Goal: Complete application form

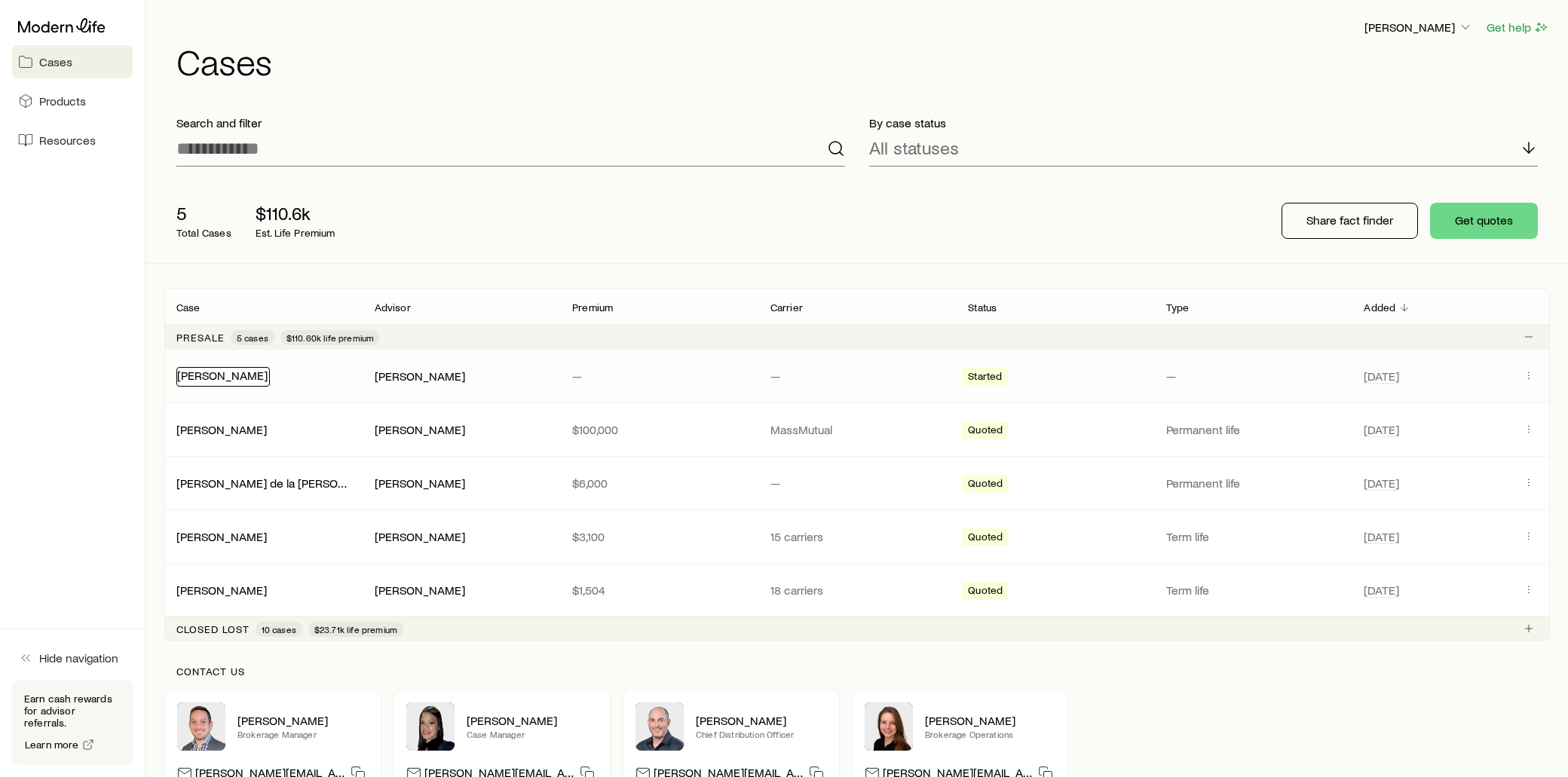
click at [251, 380] on link "[PERSON_NAME]" at bounding box center [223, 375] width 91 height 15
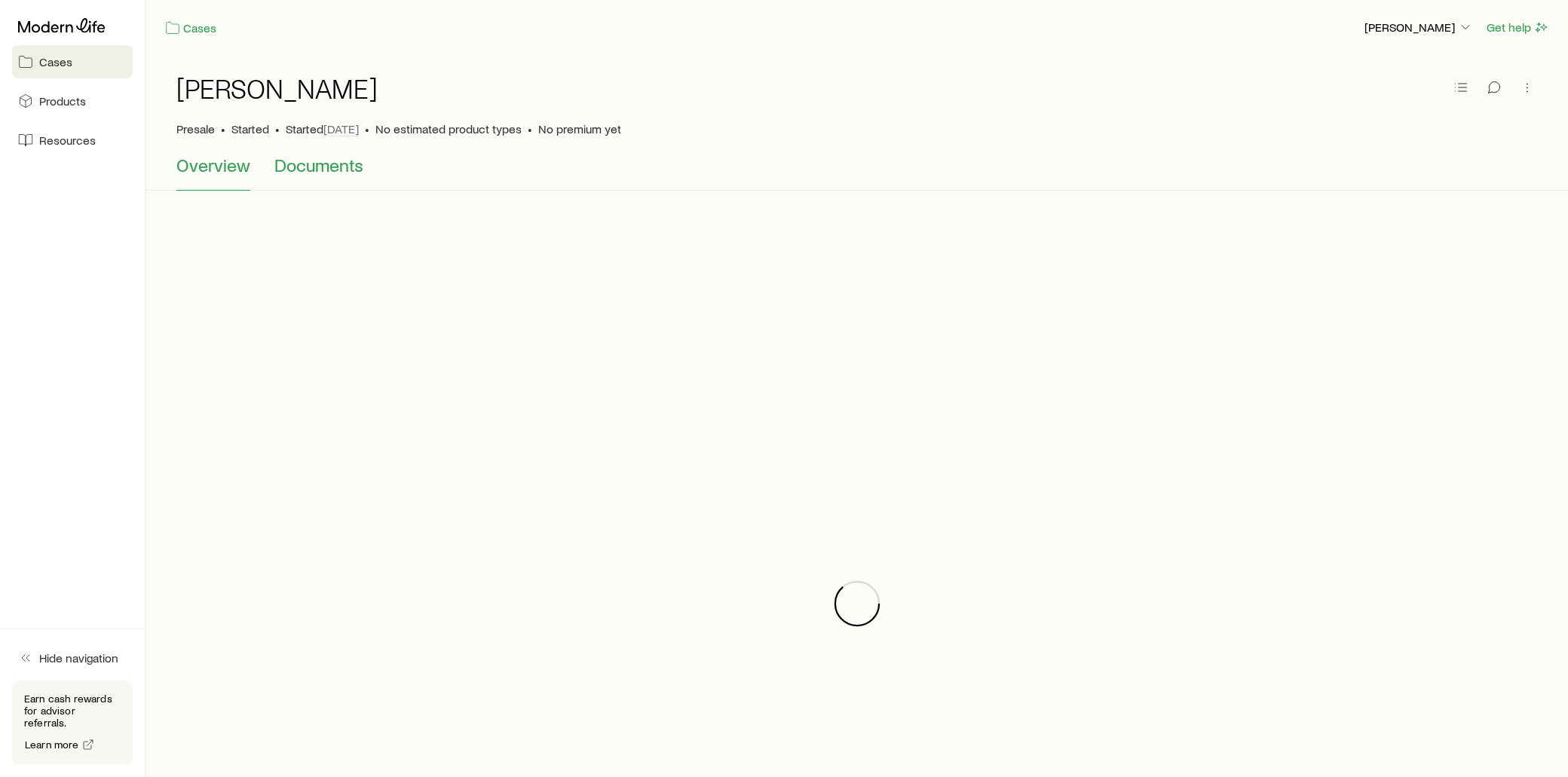
click at [327, 166] on span "Documents" at bounding box center [319, 164] width 89 height 21
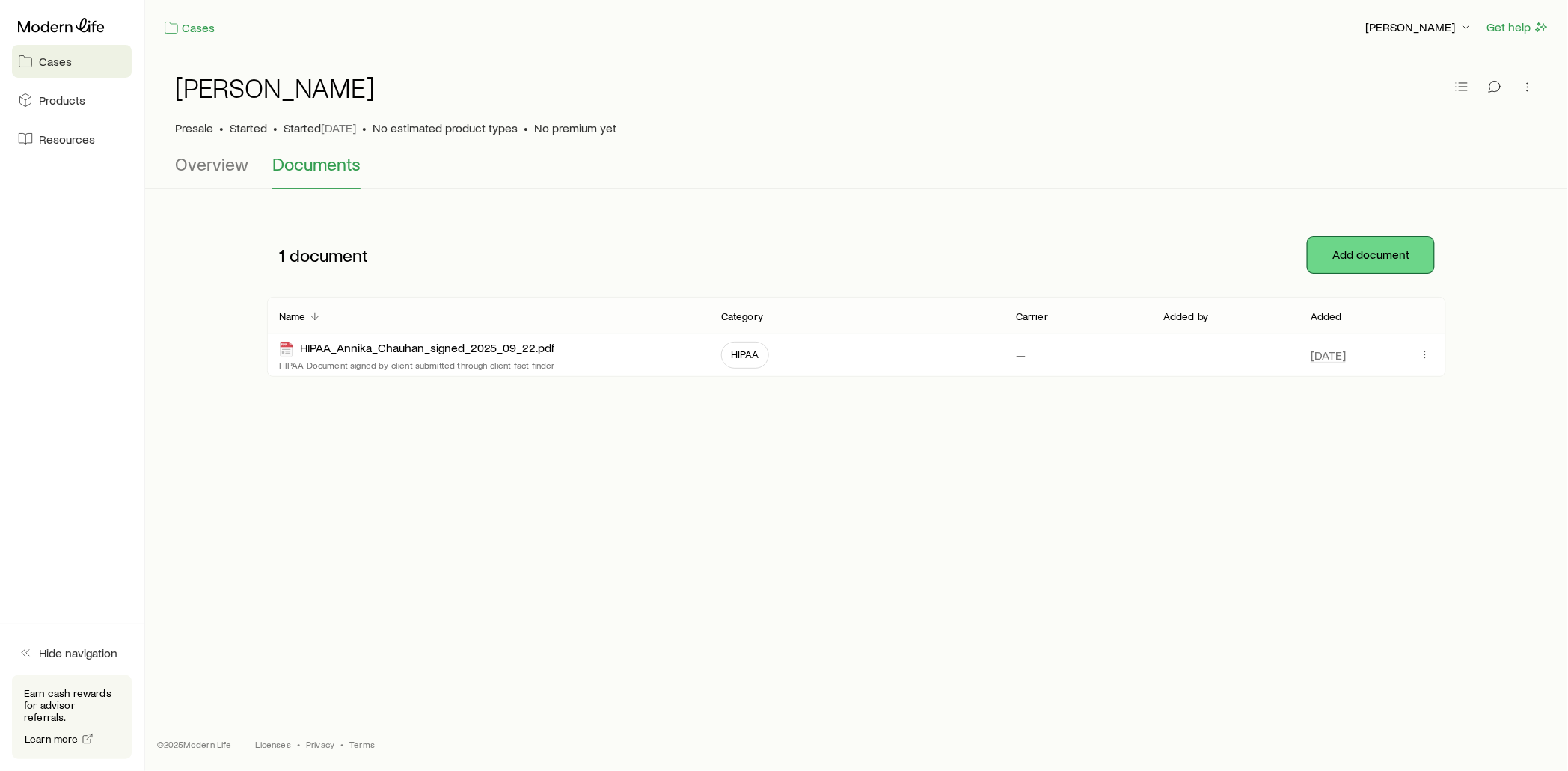
click at [1381, 255] on button "Add document" at bounding box center [1371, 255] width 127 height 36
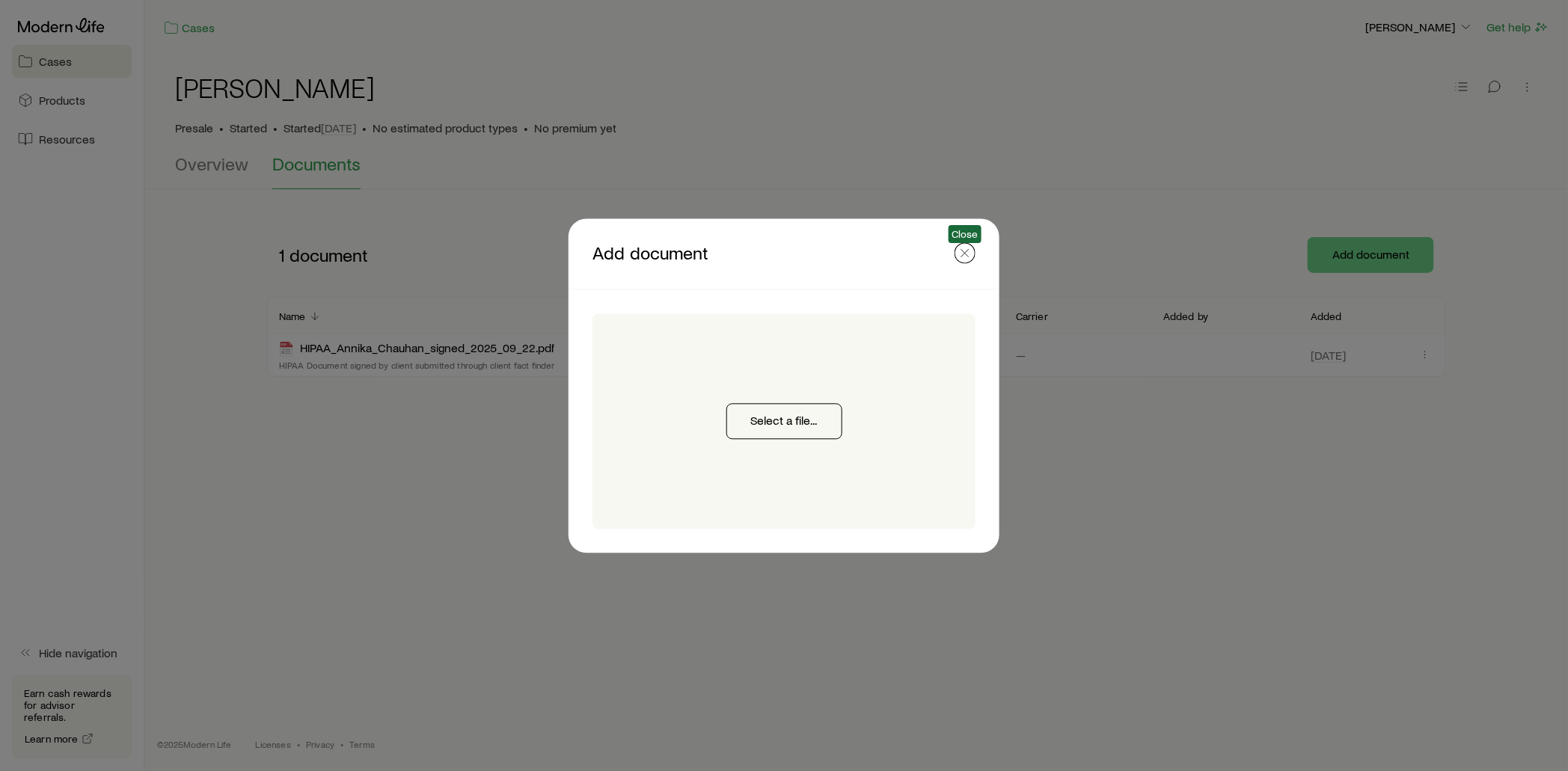
click at [970, 257] on icon "button" at bounding box center [966, 253] width 15 height 15
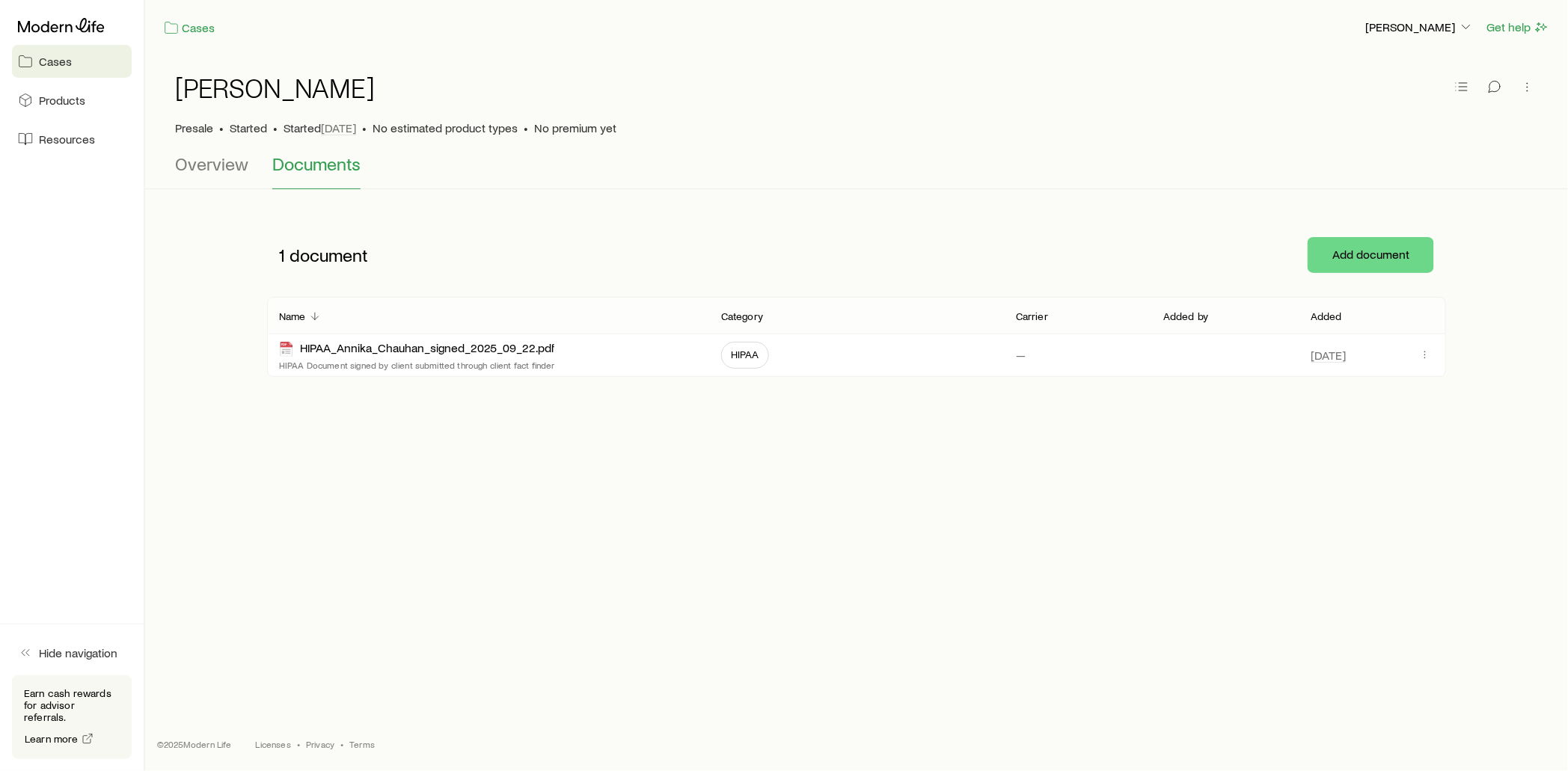
drag, startPoint x: 1247, startPoint y: 513, endPoint x: 945, endPoint y: 413, distance: 318.1
click at [1242, 513] on div "Cases [PERSON_NAME] Get help [PERSON_NAME] Presale • Started • Started [DATE] •…" at bounding box center [856, 335] width 1423 height 669
drag, startPoint x: 226, startPoint y: 160, endPoint x: 262, endPoint y: 168, distance: 36.9
click at [226, 160] on span "Overview" at bounding box center [212, 163] width 73 height 21
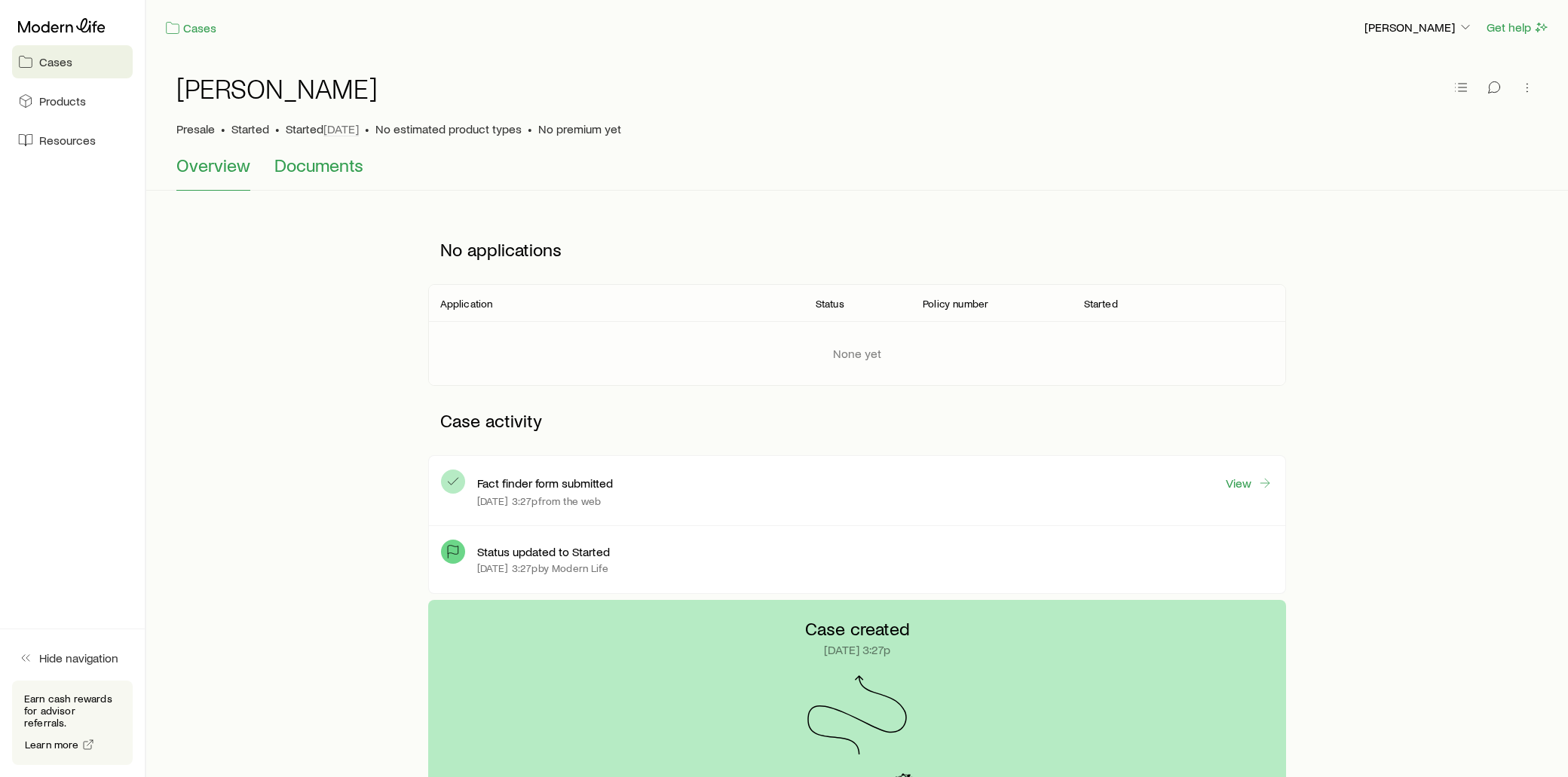
click at [305, 170] on span "Documents" at bounding box center [319, 164] width 89 height 21
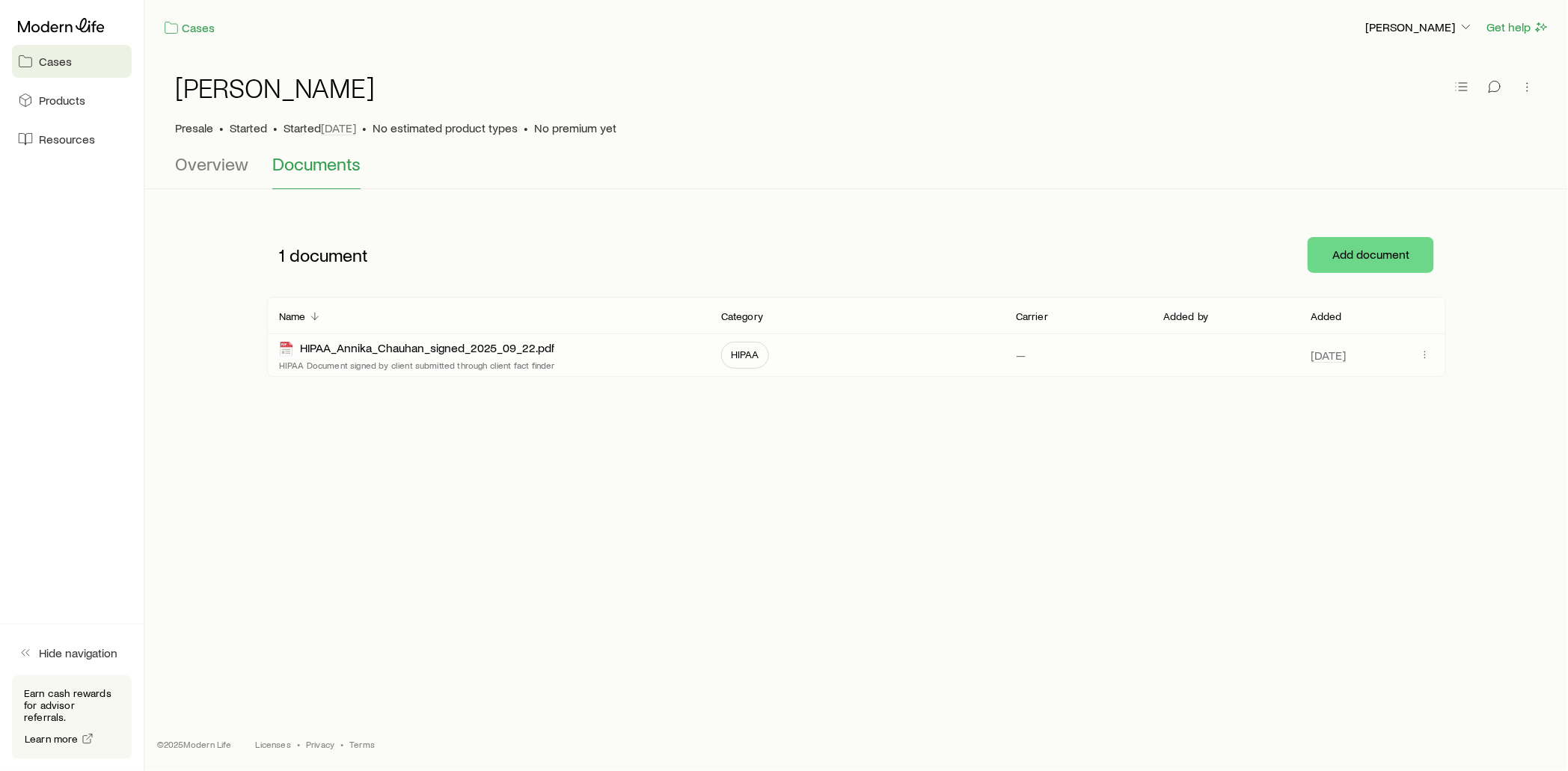
drag, startPoint x: 941, startPoint y: 445, endPoint x: 1125, endPoint y: 361, distance: 202.3
click at [943, 445] on div "Cases [PERSON_NAME] Get help [PERSON_NAME] Presale • Started • Started [DATE] •…" at bounding box center [856, 335] width 1423 height 669
click at [1367, 259] on button "Add document" at bounding box center [1371, 255] width 127 height 36
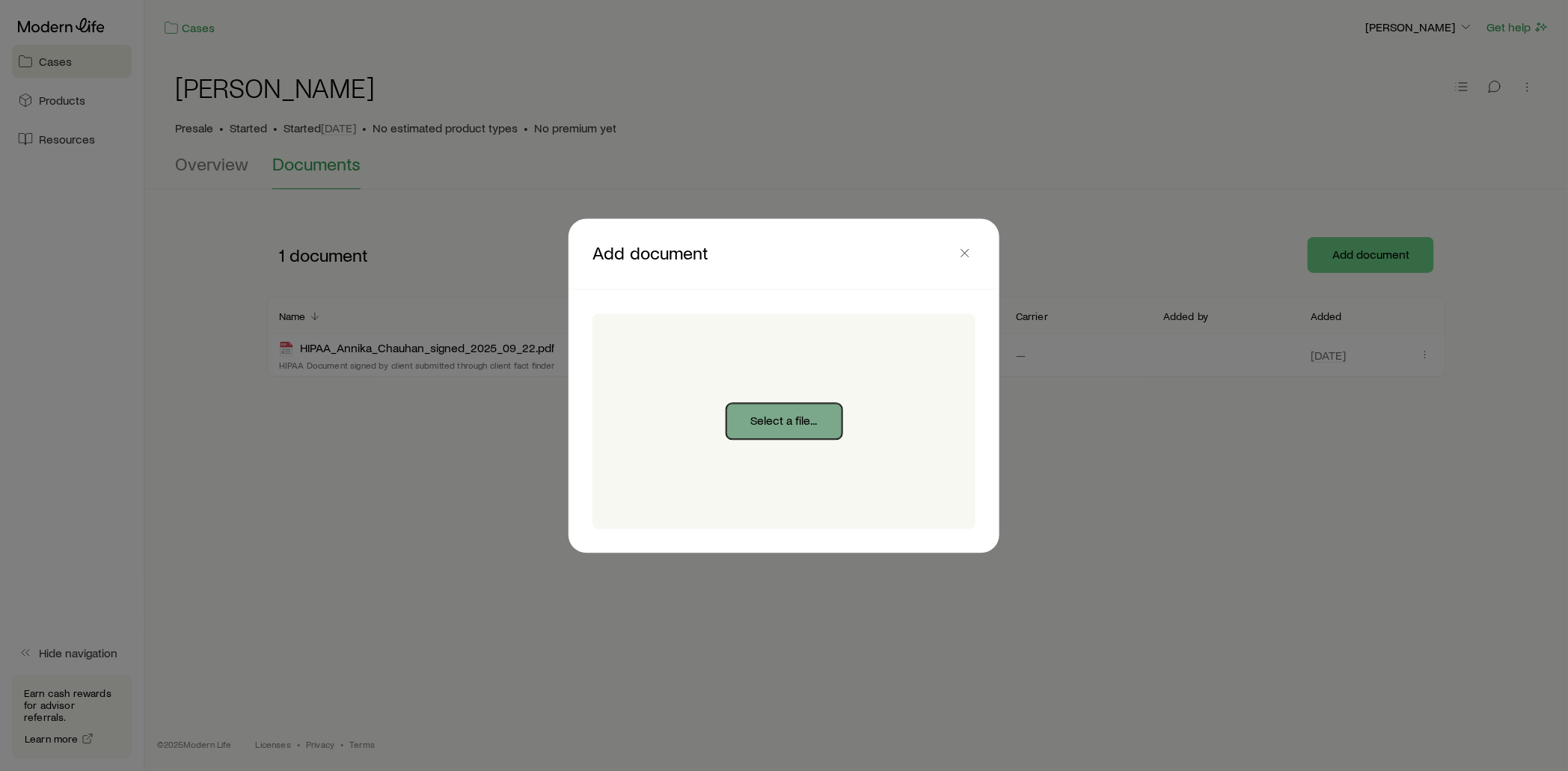
click at [803, 423] on button "Select a file..." at bounding box center [784, 421] width 116 height 36
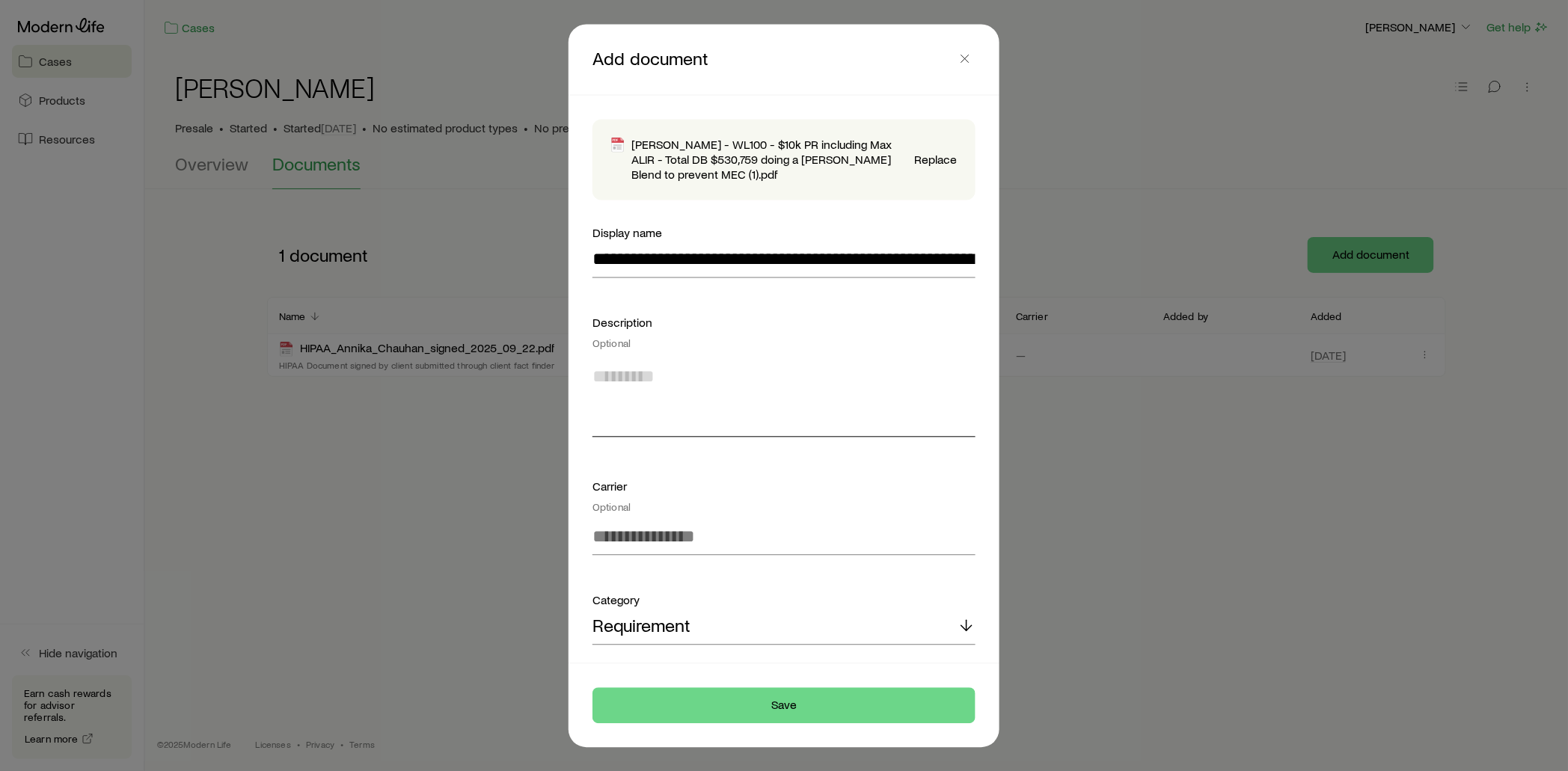
click at [654, 416] on textarea at bounding box center [784, 396] width 383 height 82
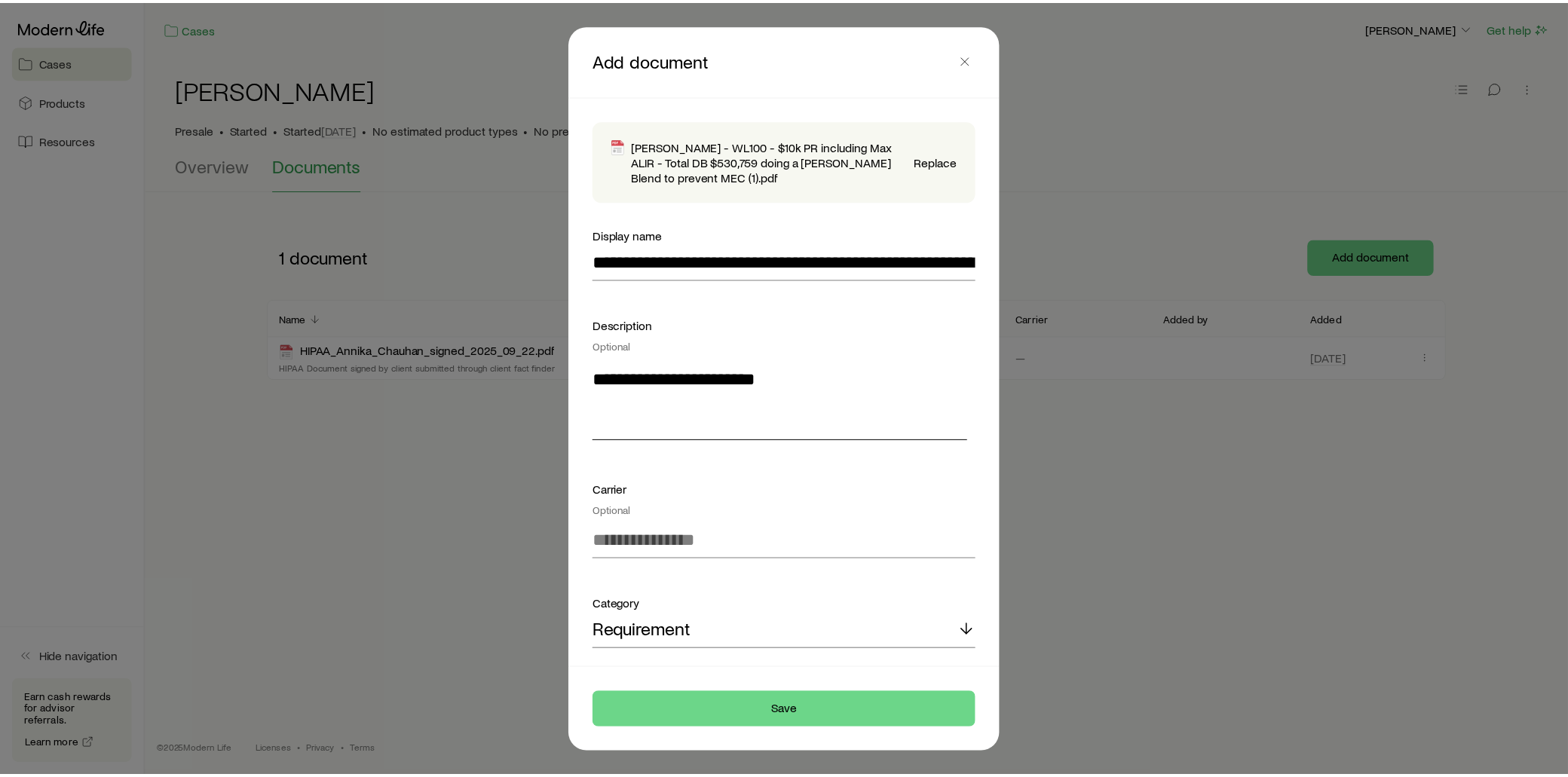
scroll to position [132, 0]
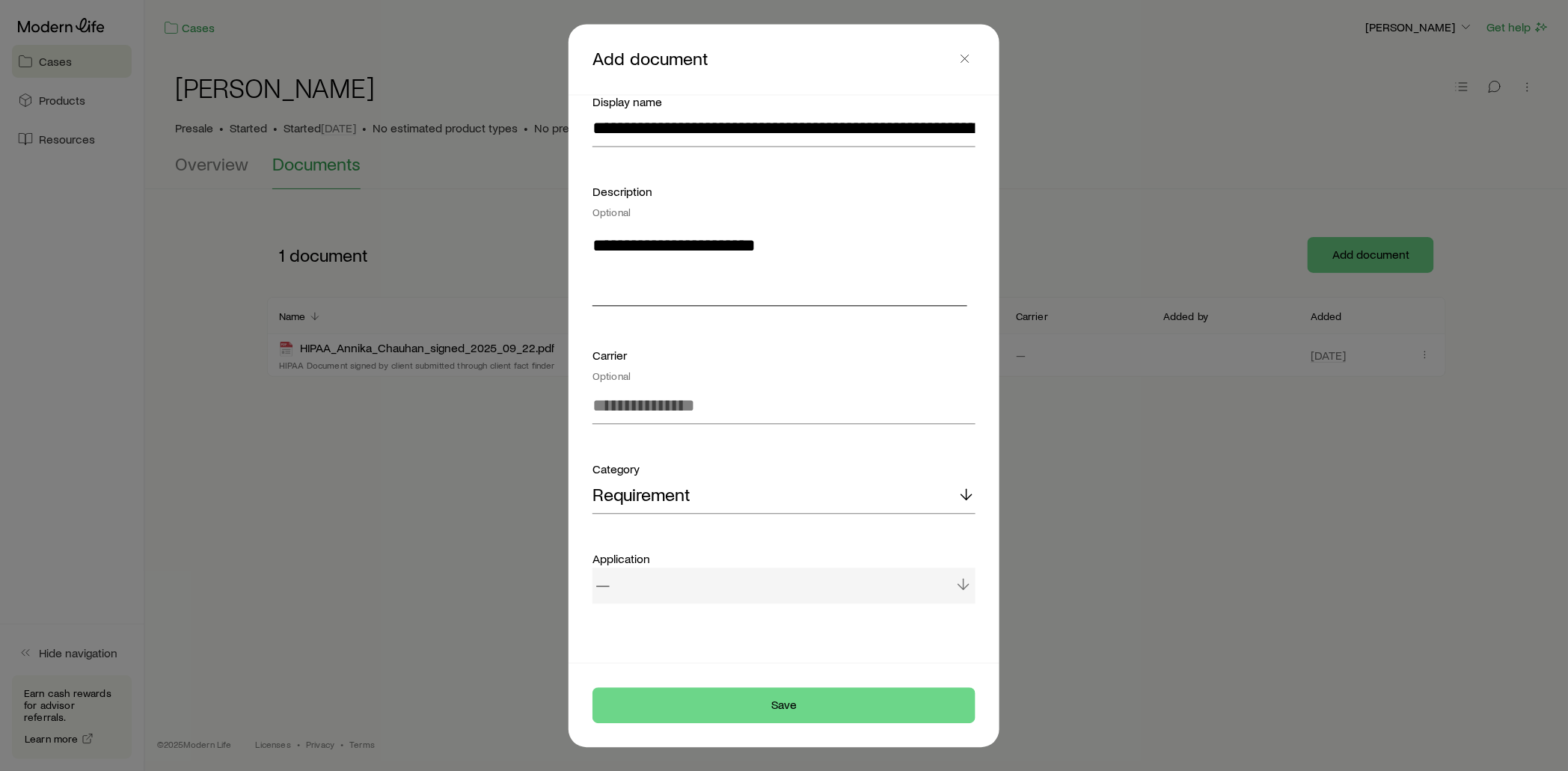
type textarea "**********"
click at [703, 591] on div "—" at bounding box center [784, 585] width 383 height 36
click at [706, 579] on div "—" at bounding box center [784, 585] width 383 height 36
click at [656, 413] on input at bounding box center [784, 406] width 383 height 36
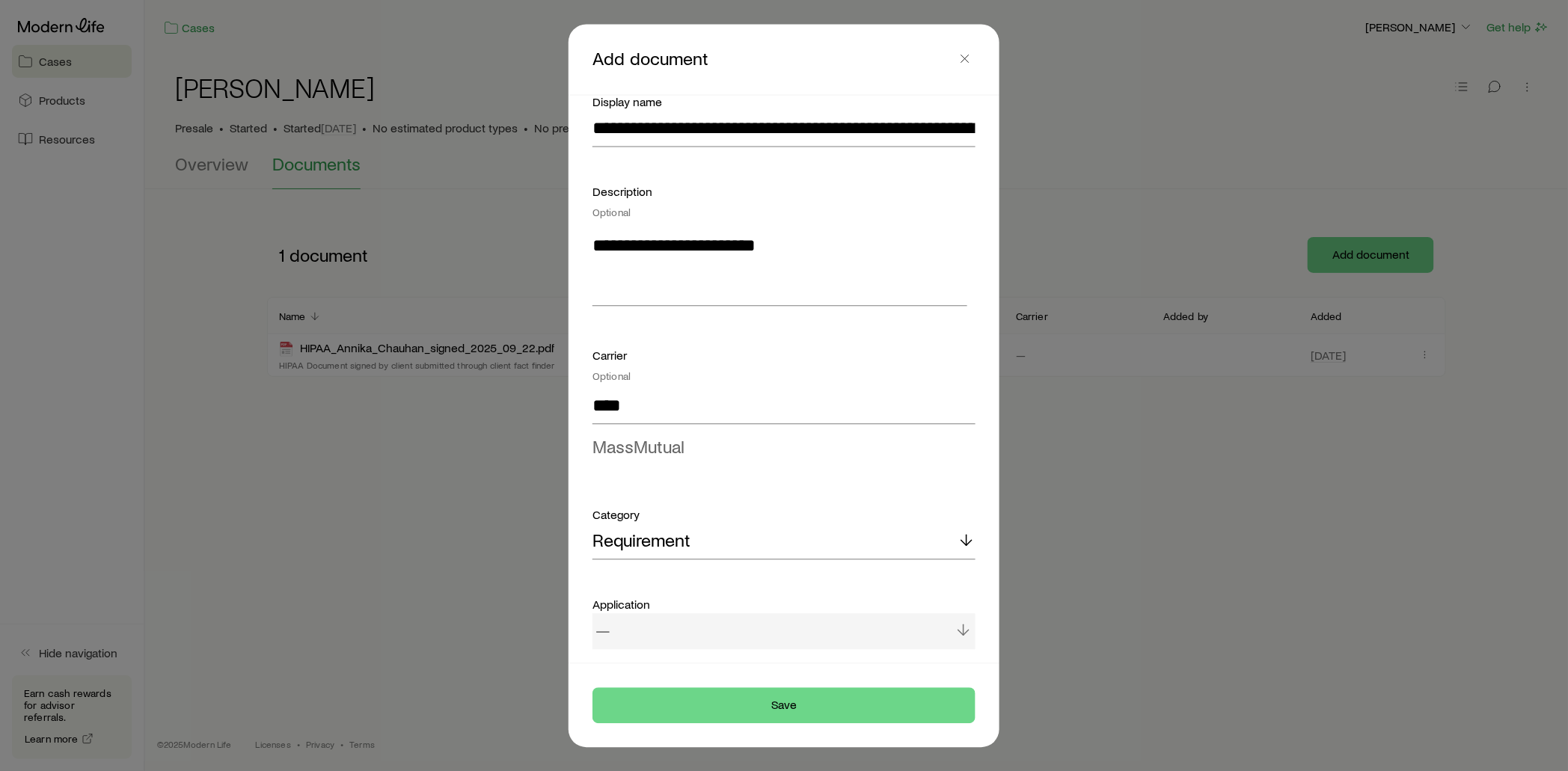
click at [685, 446] on li "MassMutual" at bounding box center [779, 446] width 374 height 34
type input "**********"
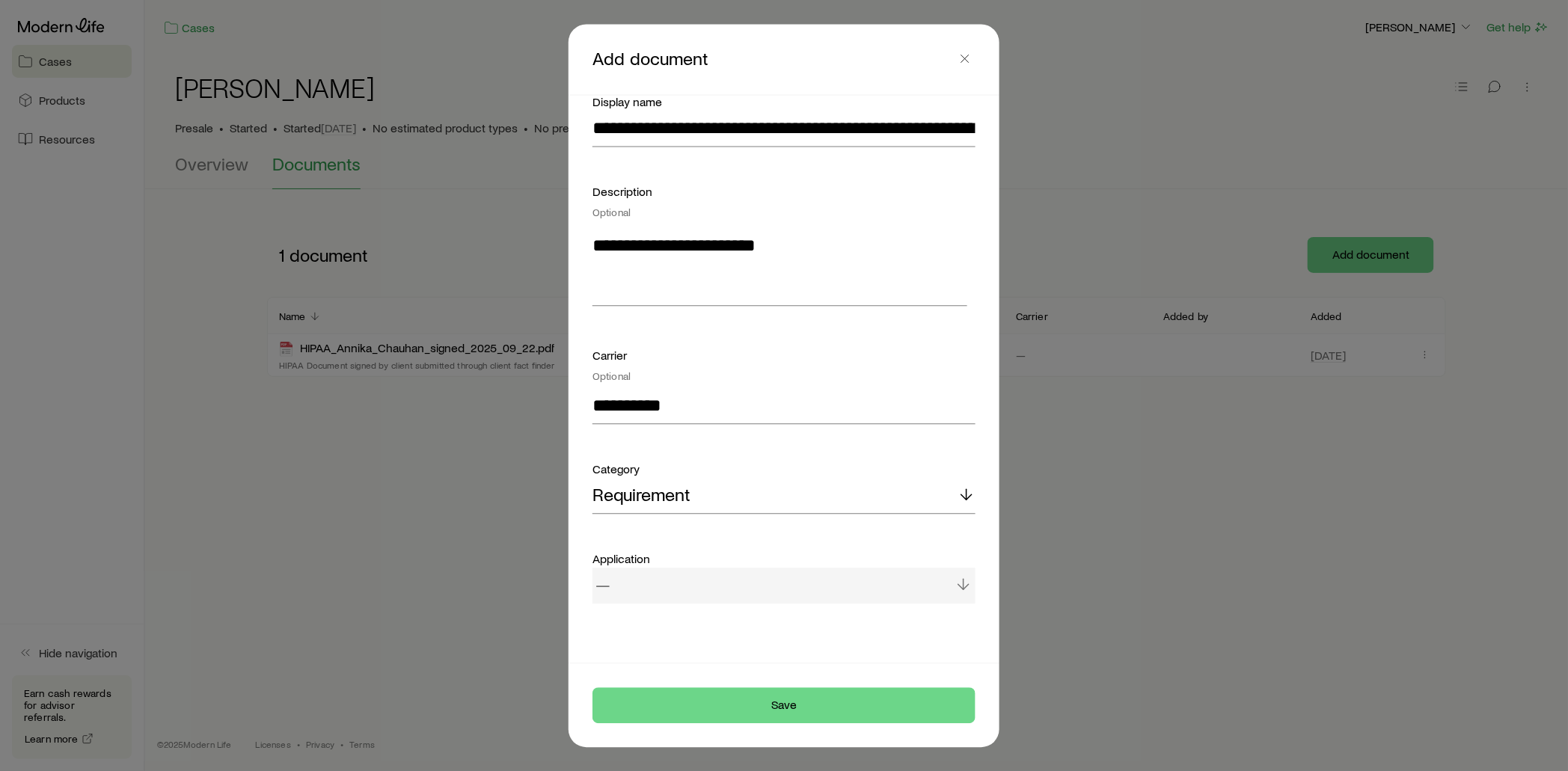
click at [700, 584] on div "—" at bounding box center [784, 585] width 383 height 36
click at [796, 708] on button "Save" at bounding box center [784, 705] width 383 height 36
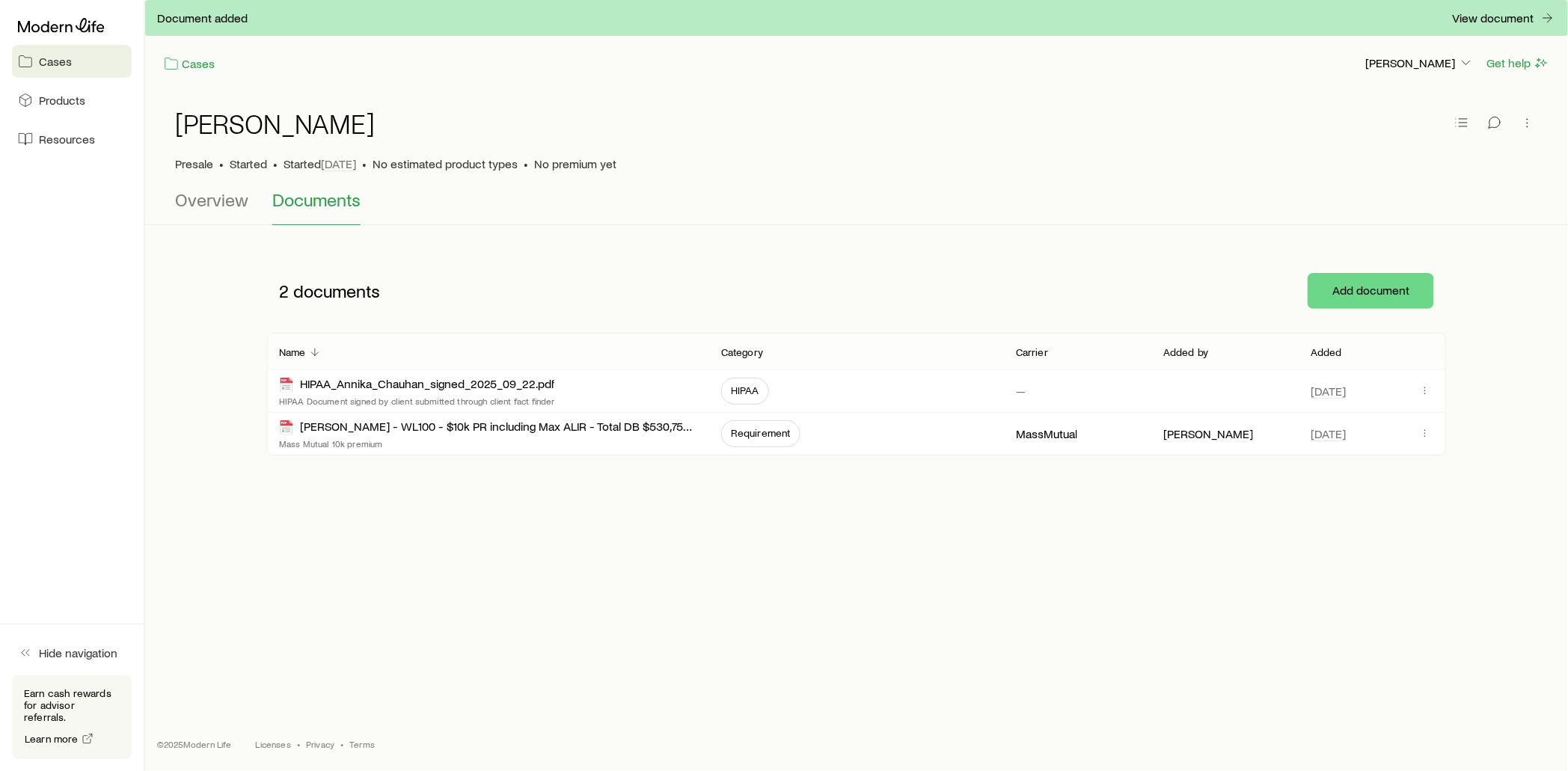
click at [1073, 631] on div "Document added View document Cases [PERSON_NAME] Get help [PERSON_NAME] • Start…" at bounding box center [856, 335] width 1423 height 669
click at [203, 209] on span "Overview" at bounding box center [212, 199] width 73 height 21
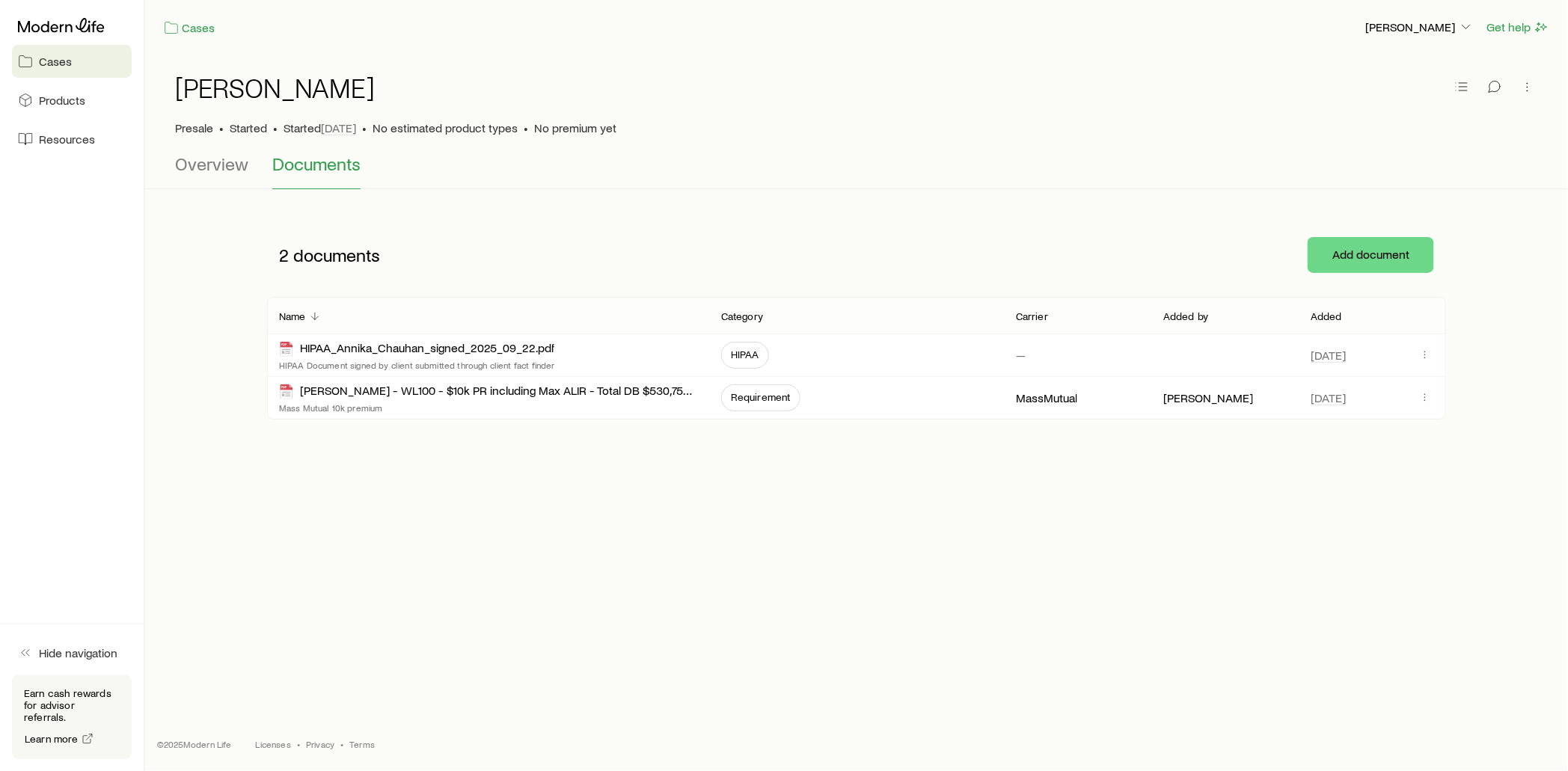
click at [59, 67] on span "Cases" at bounding box center [55, 61] width 33 height 15
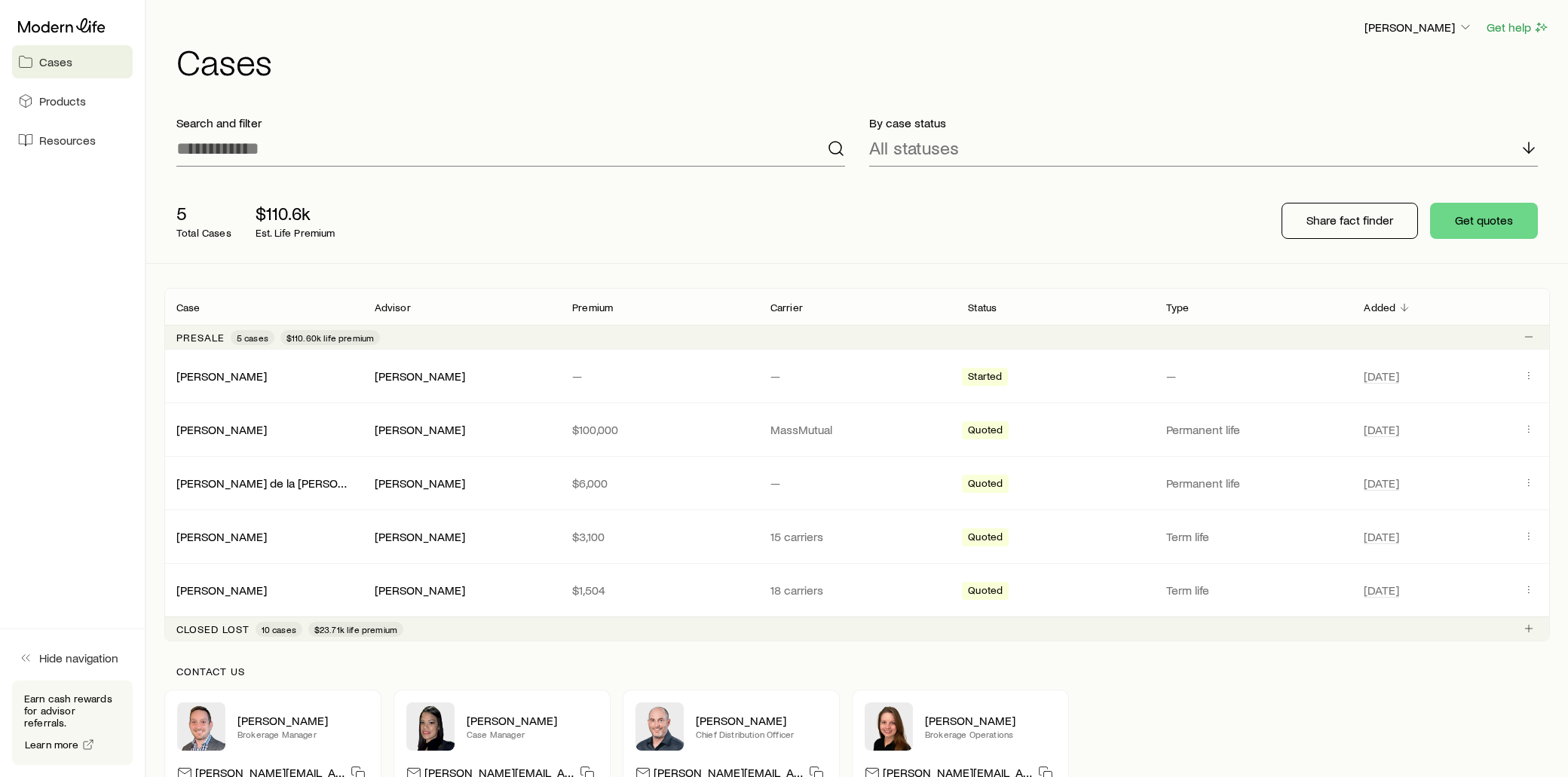
click at [45, 59] on span "Cases" at bounding box center [55, 62] width 33 height 15
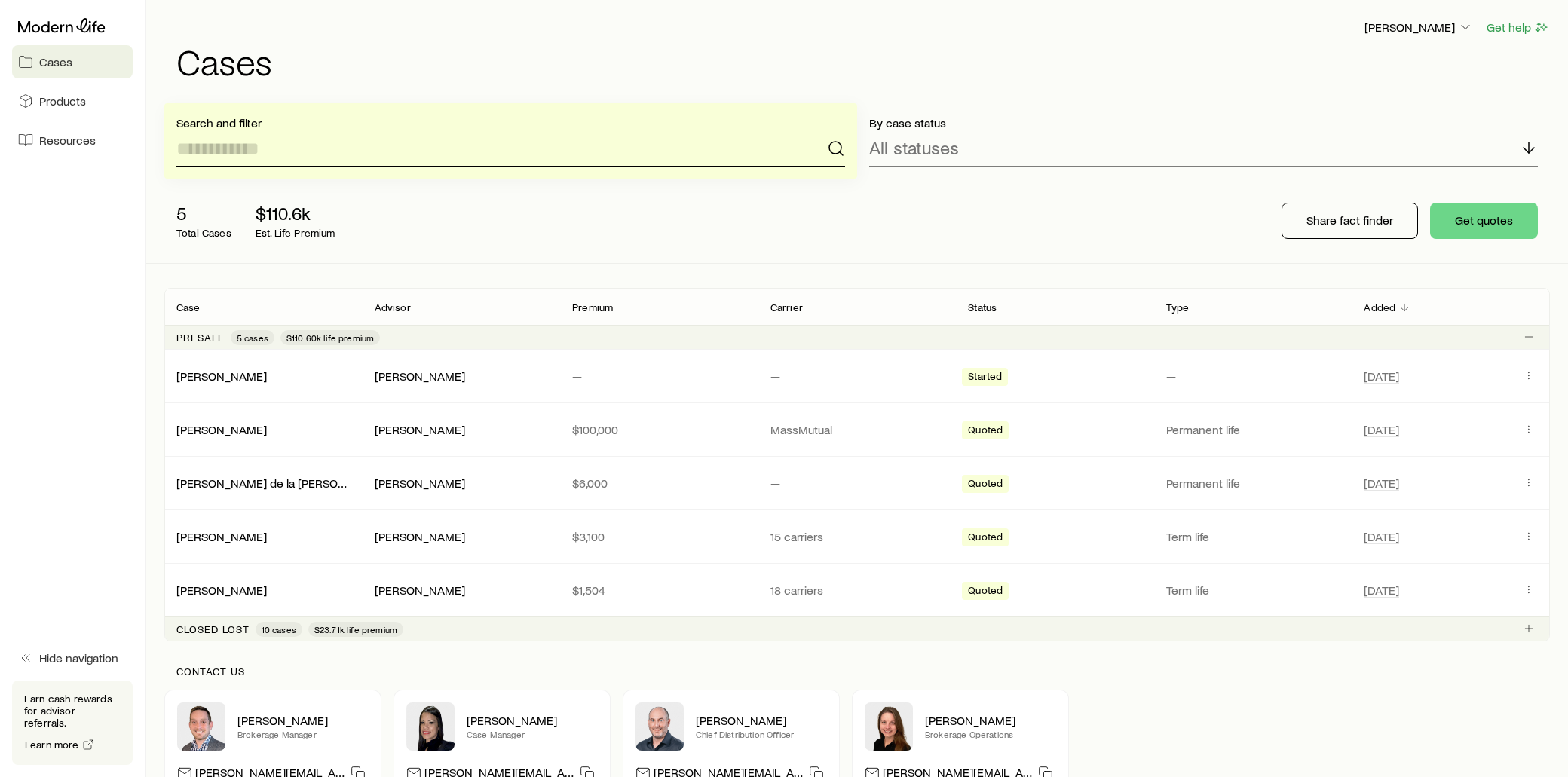
click at [267, 152] on input at bounding box center [511, 148] width 669 height 36
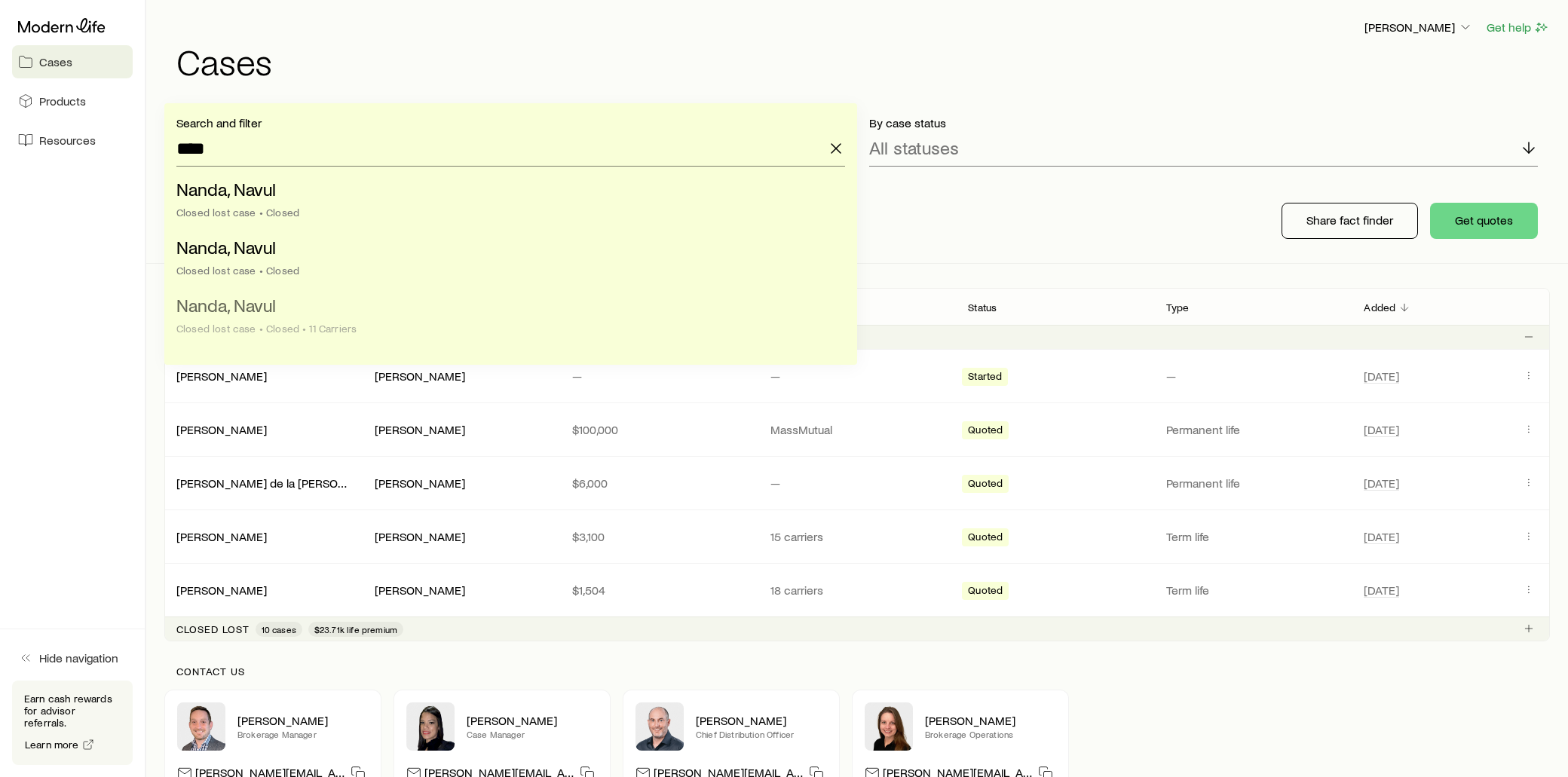
click at [231, 313] on span "Nanda, Navul" at bounding box center [226, 305] width 100 height 22
type input "**********"
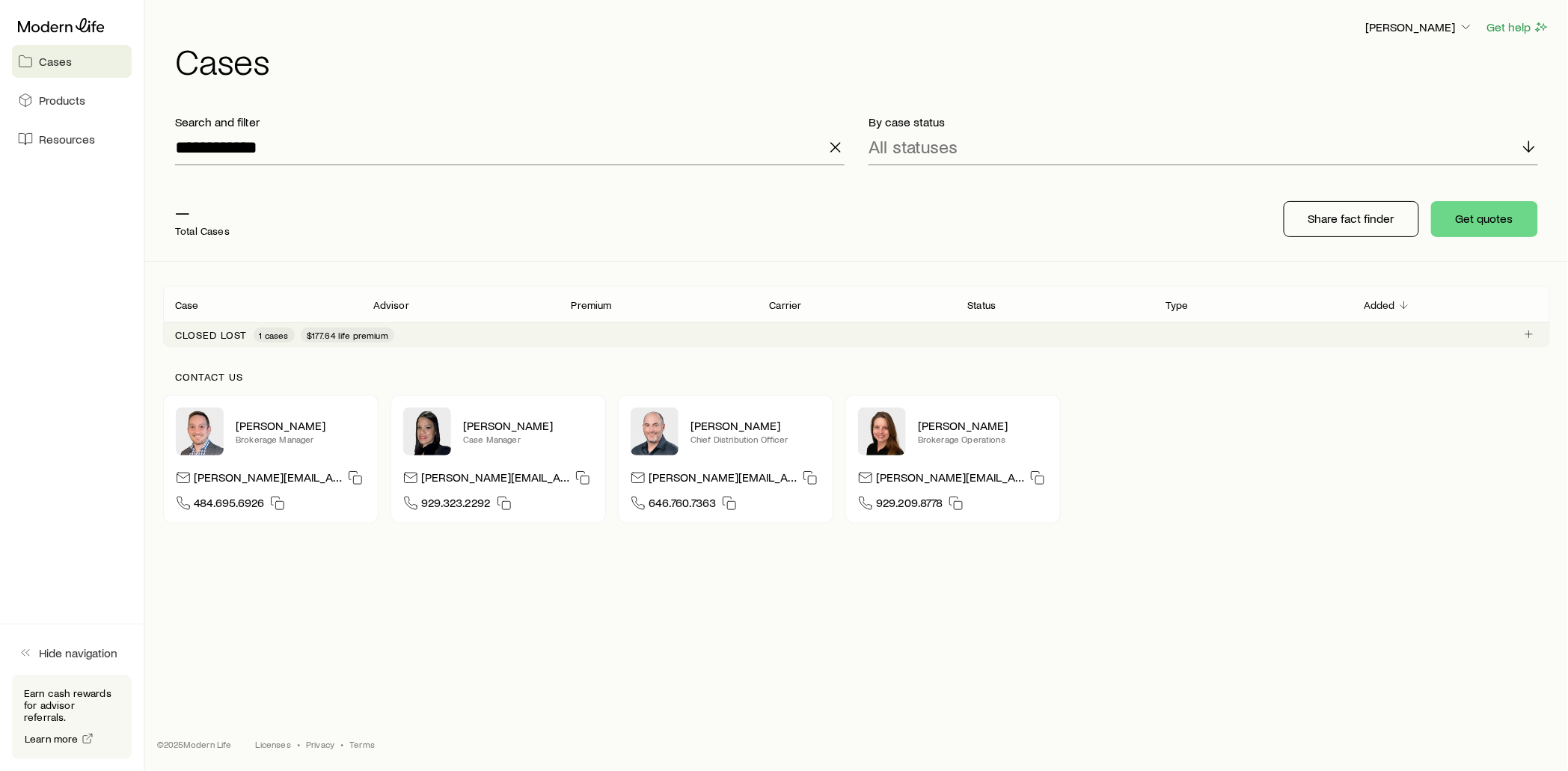
drag, startPoint x: 196, startPoint y: 225, endPoint x: 143, endPoint y: 160, distance: 83.9
click at [196, 223] on div "— Total Cases" at bounding box center [203, 219] width 55 height 36
click at [226, 143] on input "**********" at bounding box center [510, 147] width 669 height 36
click at [978, 149] on div "All statuses" at bounding box center [1203, 147] width 669 height 36
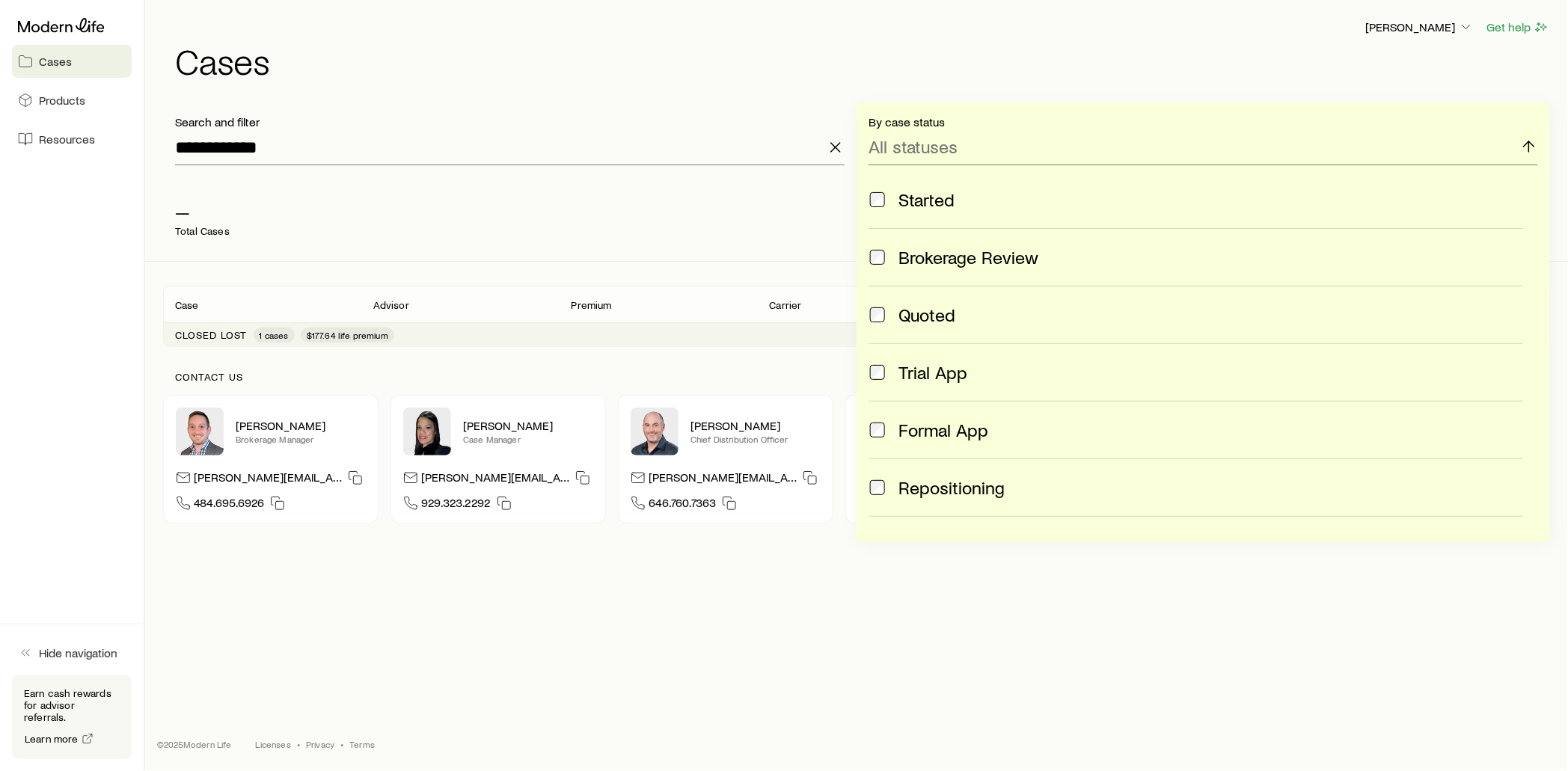
drag, startPoint x: 429, startPoint y: 219, endPoint x: 380, endPoint y: 230, distance: 50.2
click at [393, 229] on div "— Total Cases" at bounding box center [403, 218] width 479 height 60
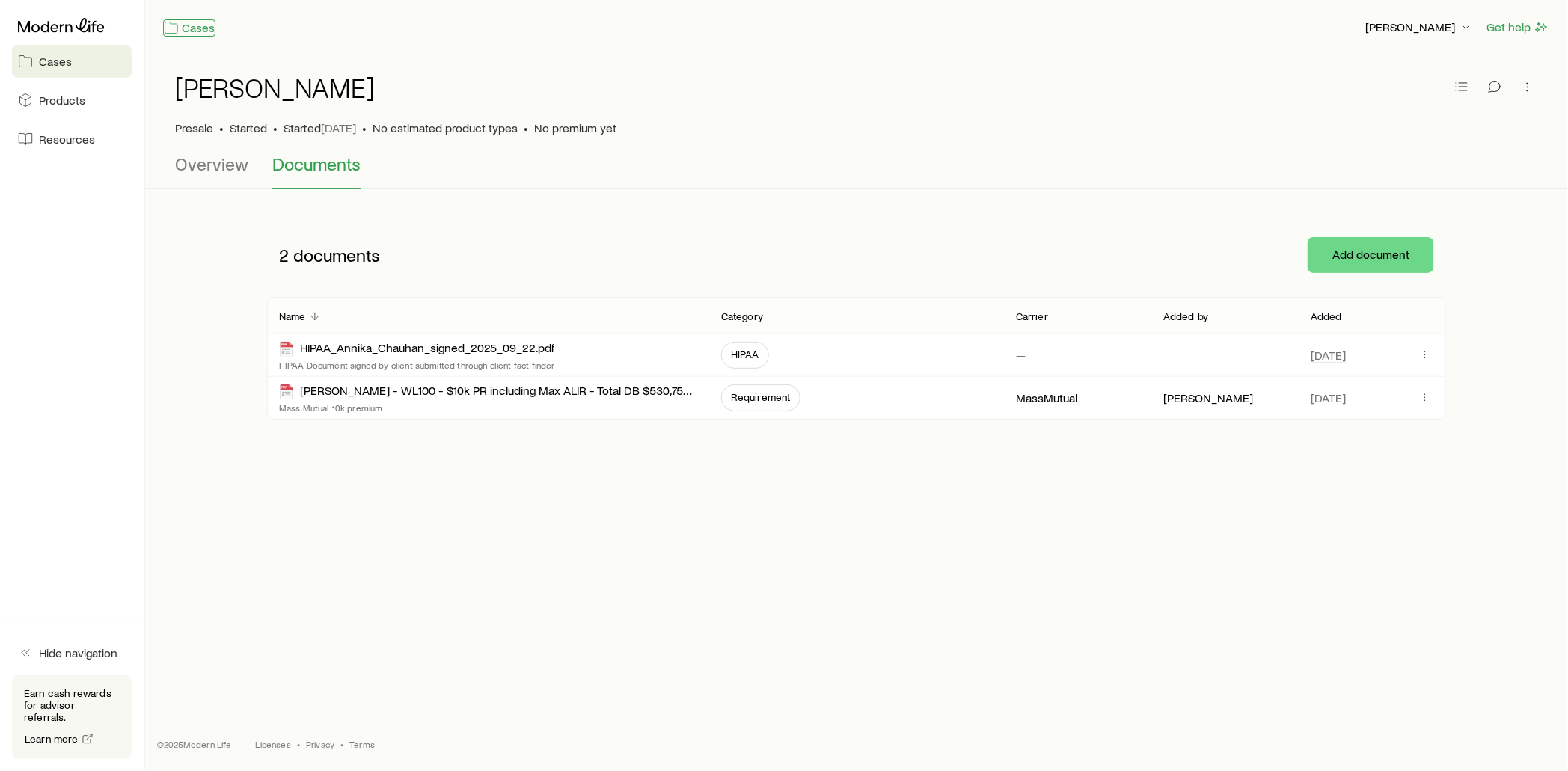
click at [196, 21] on link "Cases" at bounding box center [189, 28] width 52 height 17
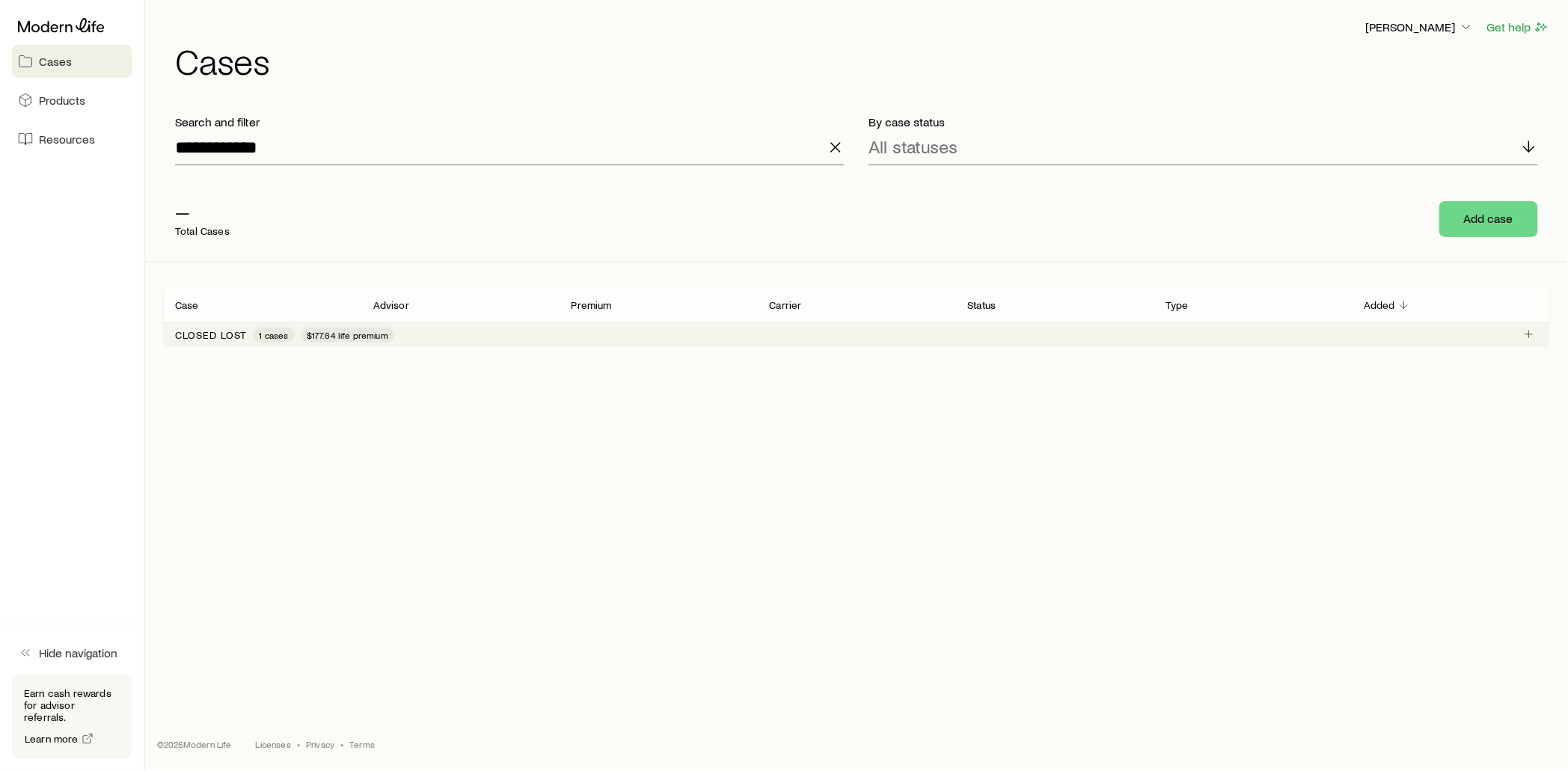
click at [55, 60] on span "Cases" at bounding box center [55, 61] width 33 height 15
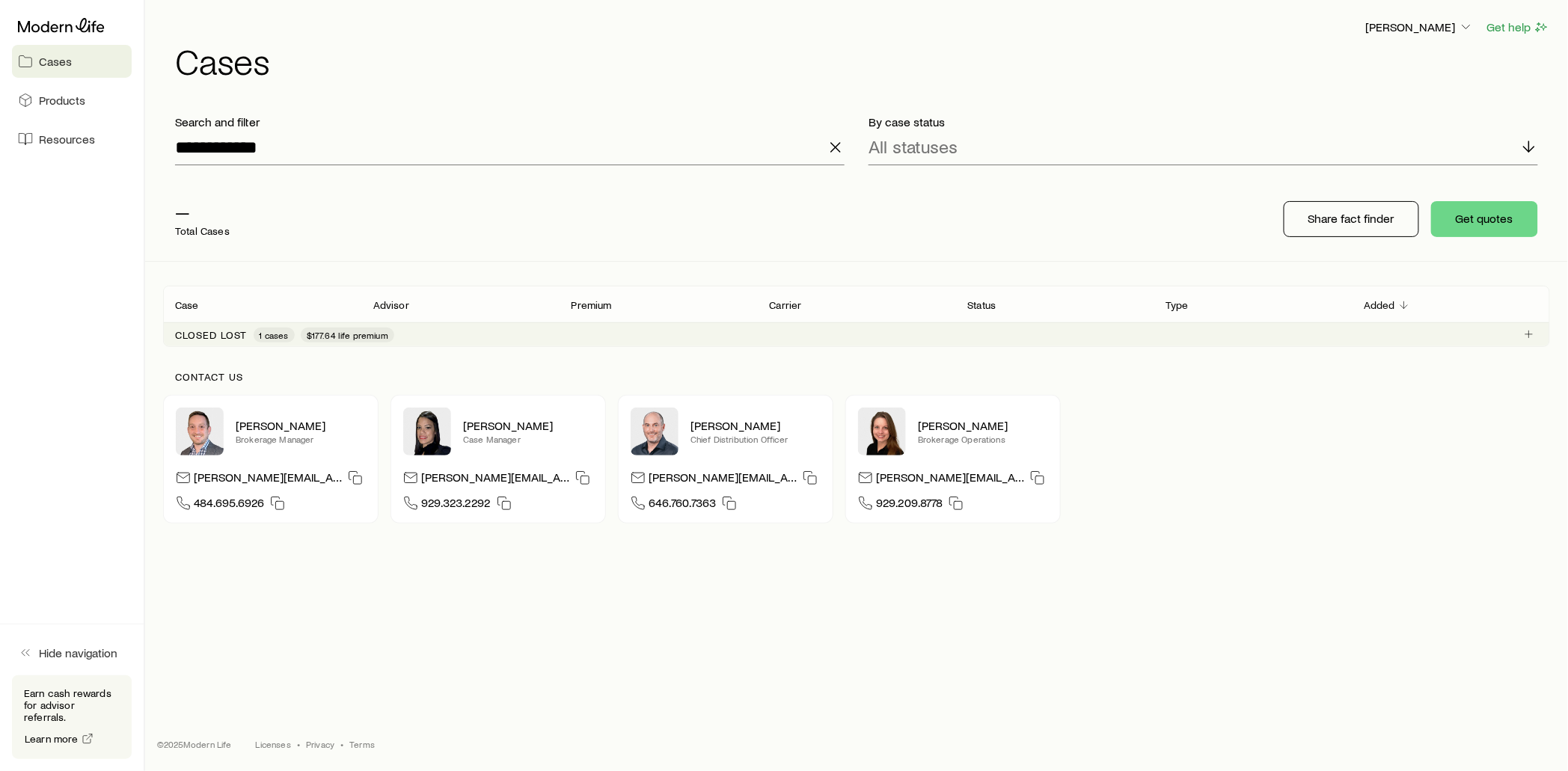
click at [54, 60] on span "Cases" at bounding box center [55, 61] width 33 height 15
click at [43, 59] on span "Cases" at bounding box center [55, 61] width 33 height 15
click at [30, 55] on icon at bounding box center [26, 61] width 15 height 15
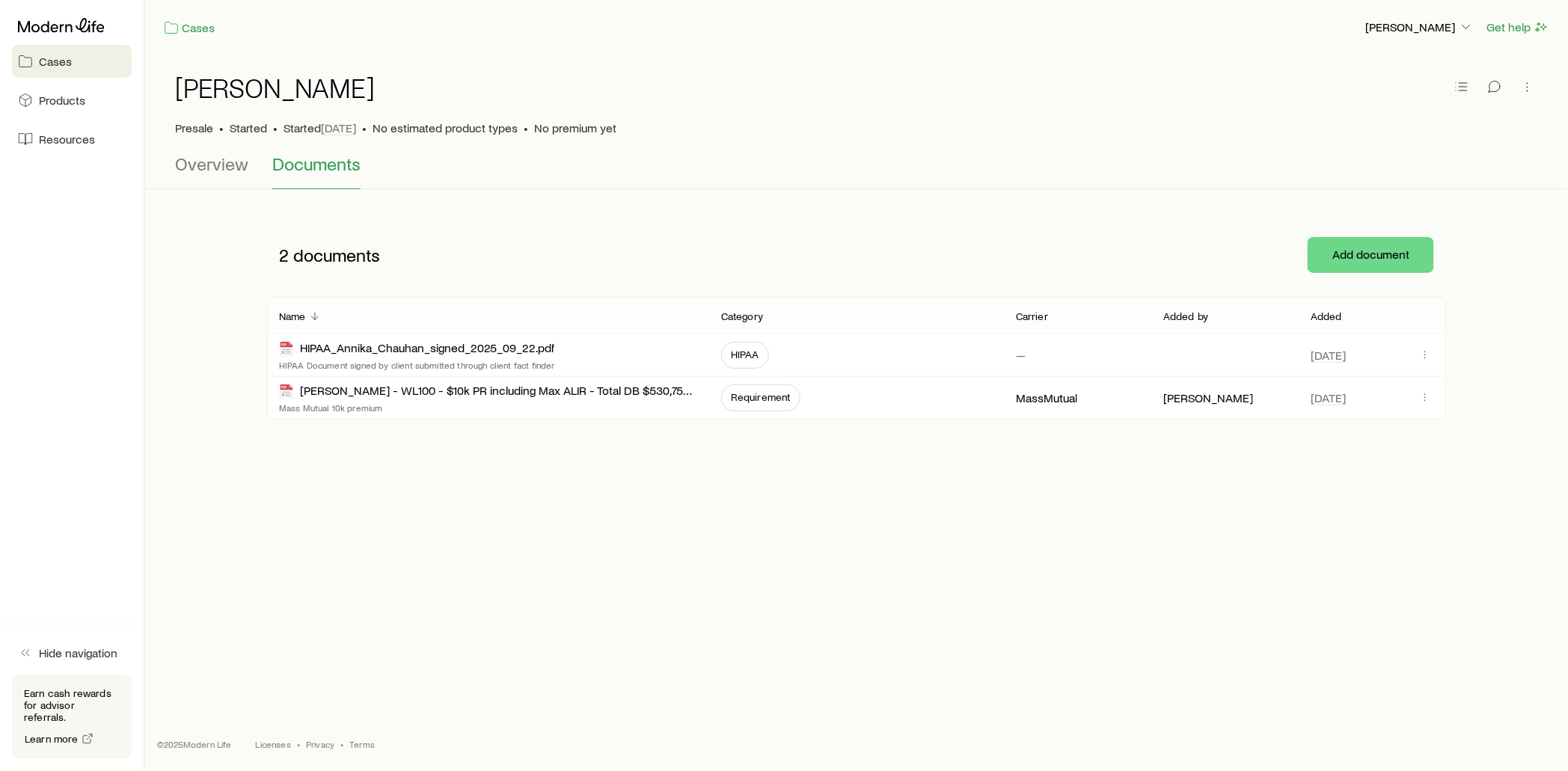
click at [30, 59] on icon at bounding box center [26, 61] width 15 height 15
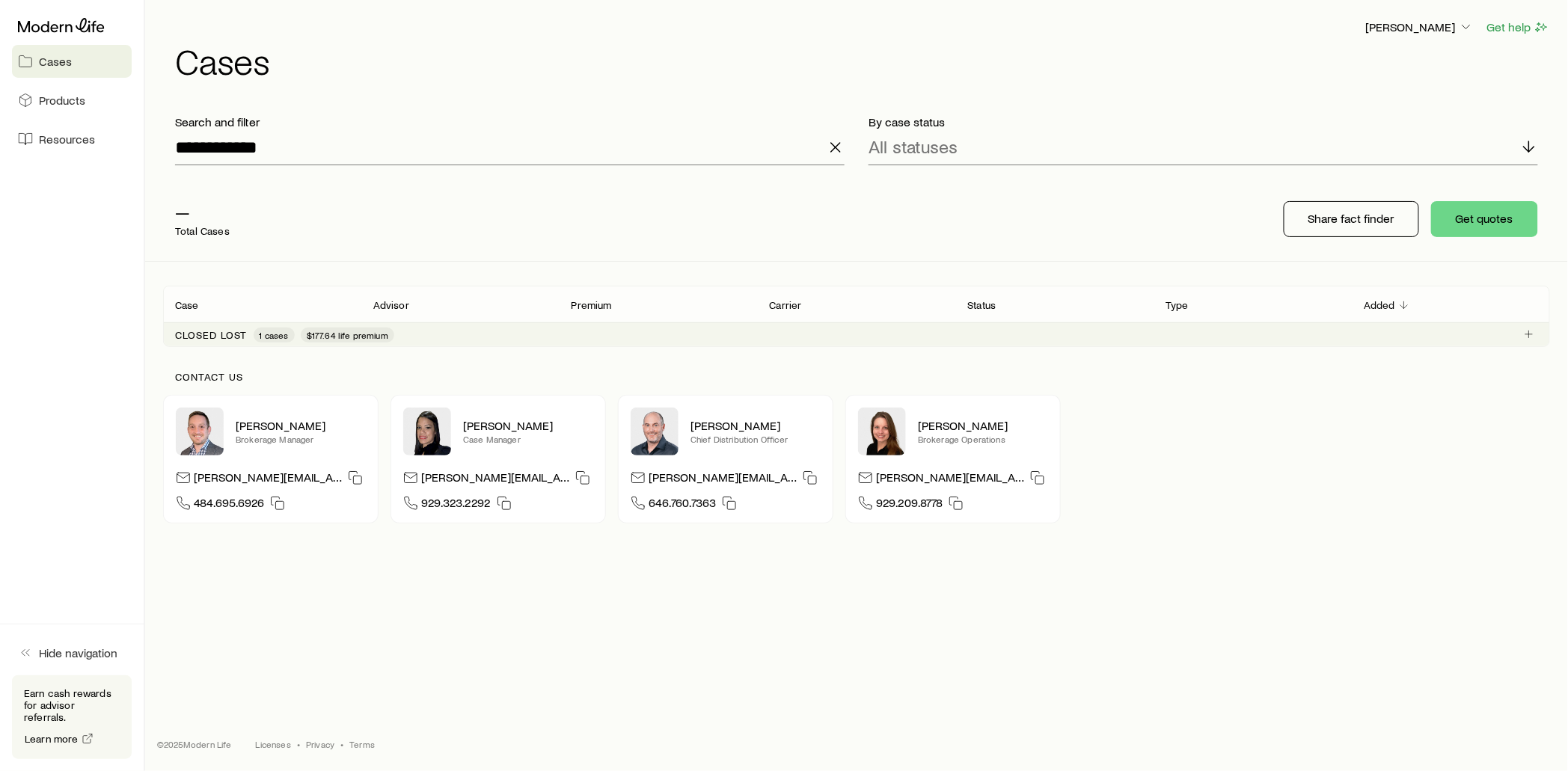
click at [52, 66] on span "Cases" at bounding box center [55, 61] width 33 height 15
click at [32, 58] on icon at bounding box center [26, 61] width 15 height 15
click at [32, 56] on icon at bounding box center [26, 61] width 15 height 15
drag, startPoint x: 57, startPoint y: 644, endPoint x: 1, endPoint y: 148, distance: 499.2
click at [53, 555] on aside "Cases Products Resources Hide navigation Earn cash rewards for advisor referral…" at bounding box center [72, 385] width 145 height 771
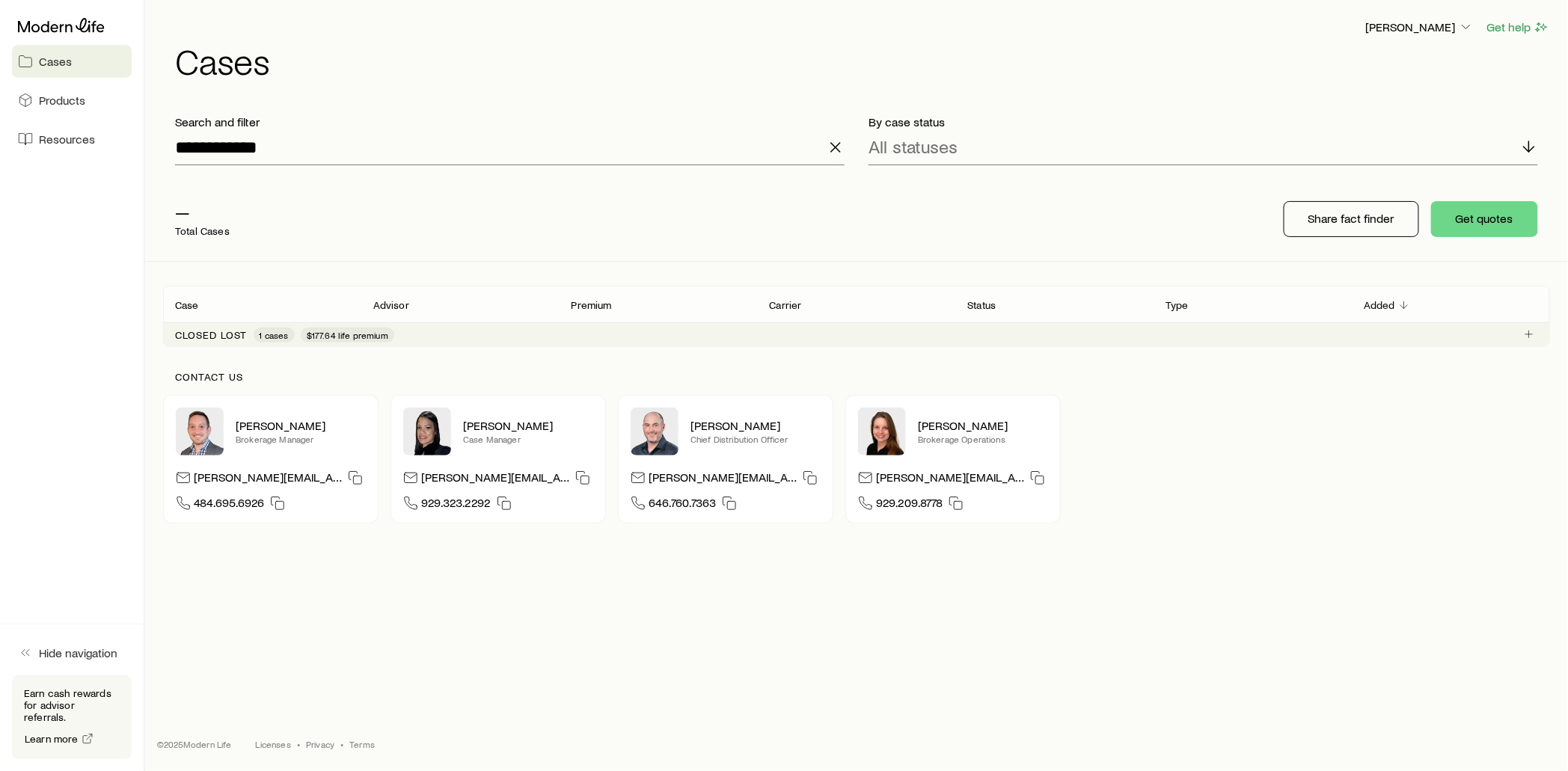
click at [39, 68] on span "Cases" at bounding box center [55, 61] width 33 height 15
click at [30, 24] on icon at bounding box center [61, 26] width 87 height 15
click at [38, 24] on icon at bounding box center [61, 26] width 87 height 15
click at [63, 61] on span "Cases" at bounding box center [55, 61] width 33 height 15
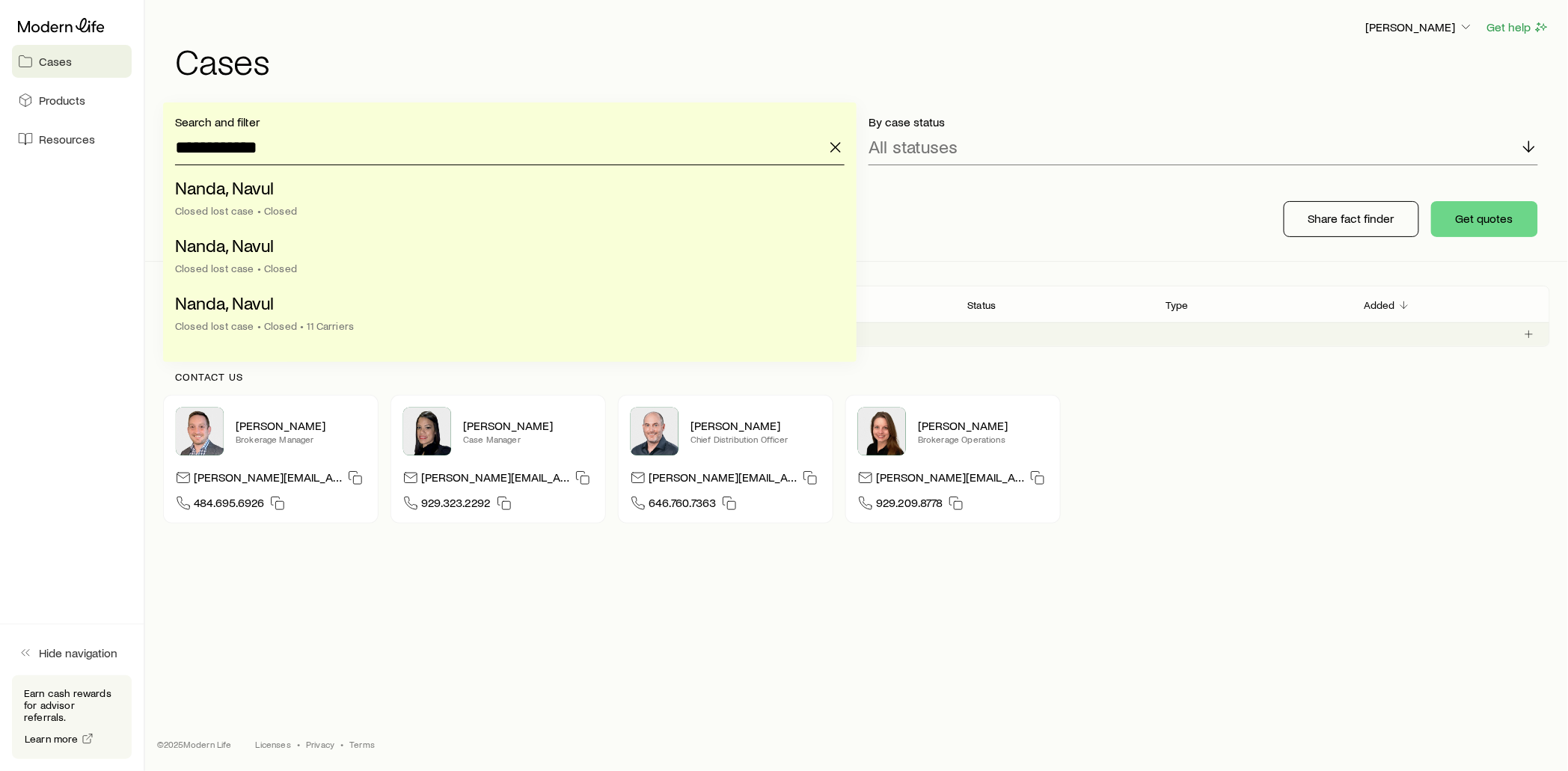
click at [352, 152] on input "**********" at bounding box center [510, 147] width 669 height 36
click at [247, 193] on span "Nanda, Navul" at bounding box center [225, 188] width 99 height 22
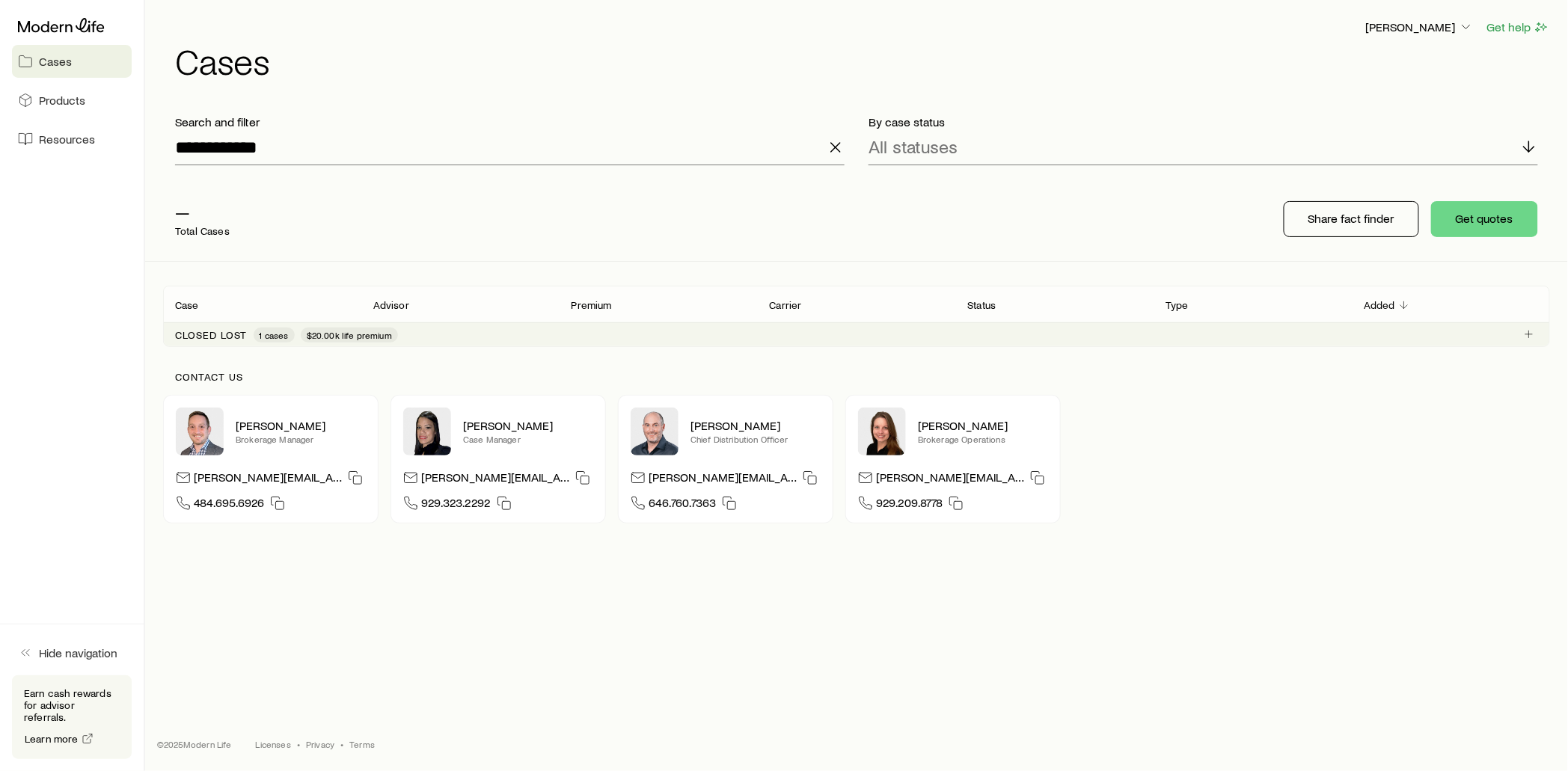
click at [50, 69] on link "Cases" at bounding box center [72, 61] width 120 height 33
click at [50, 63] on span "Cases" at bounding box center [55, 61] width 33 height 15
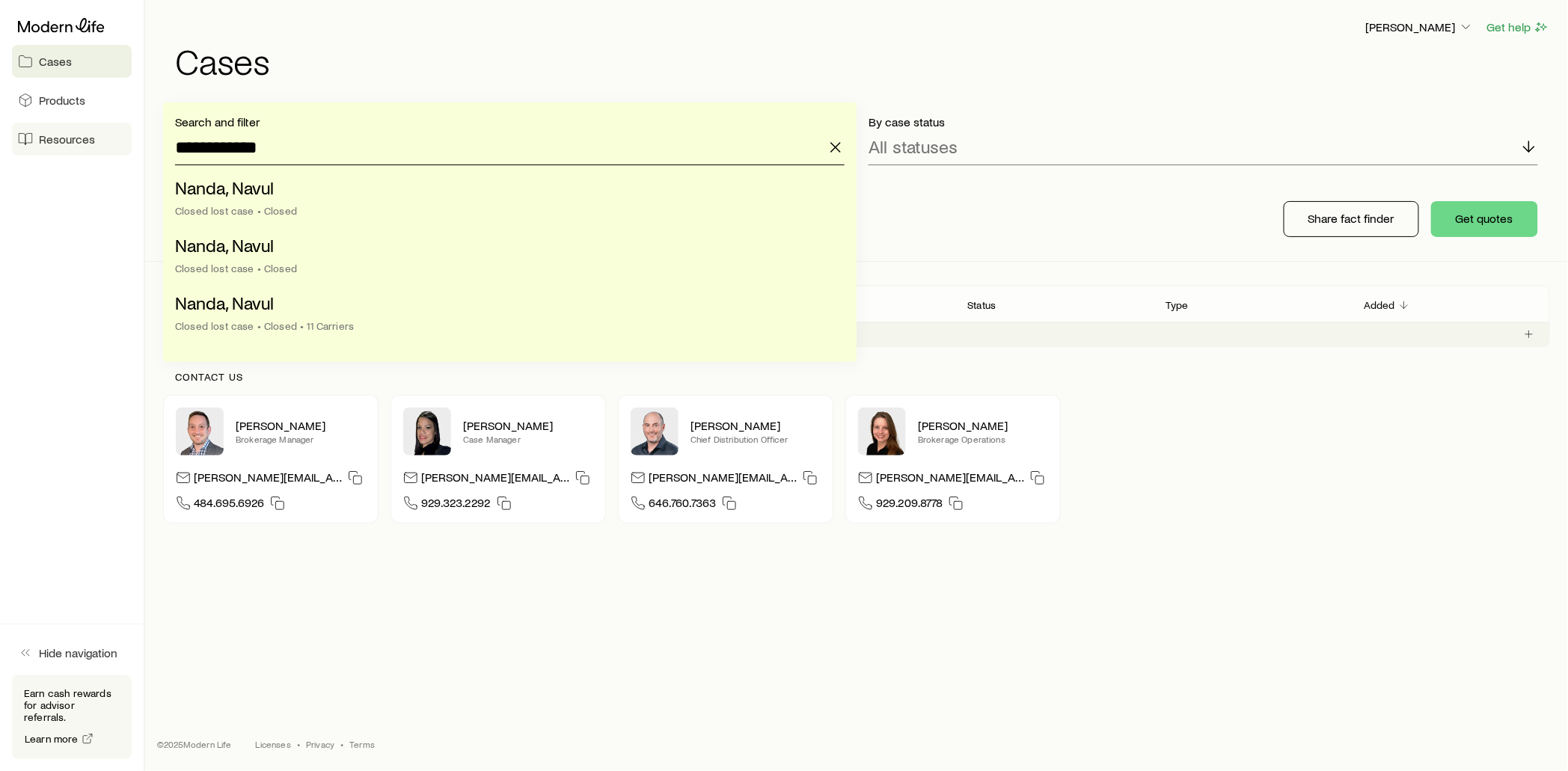
drag, startPoint x: 360, startPoint y: 149, endPoint x: 87, endPoint y: 150, distance: 273.0
click at [87, 150] on div "**********" at bounding box center [784, 385] width 1568 height 771
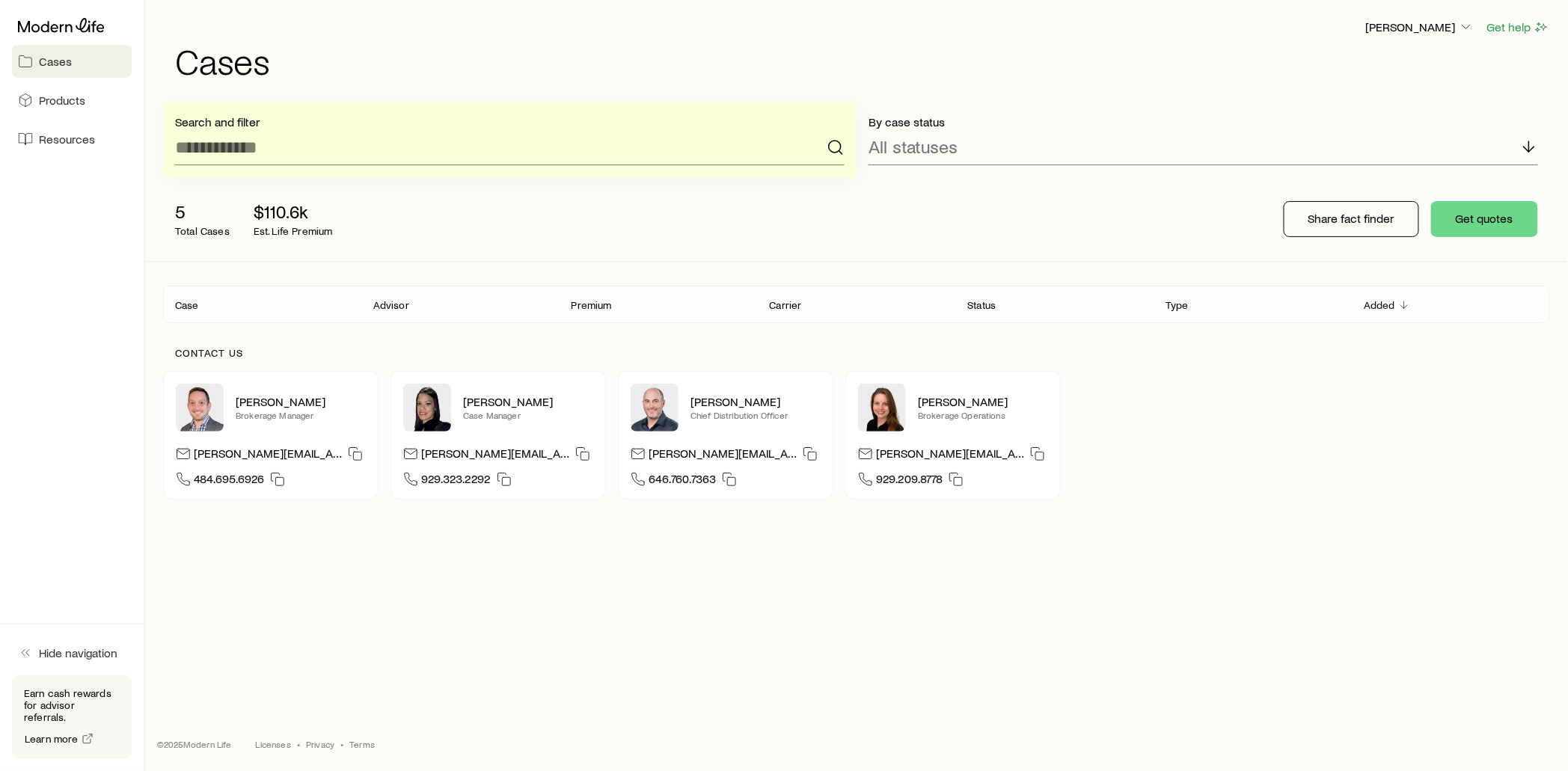
drag, startPoint x: 1344, startPoint y: 543, endPoint x: 1284, endPoint y: 534, distance: 60.7
click at [1343, 543] on div "Search and filter By case status All statuses 5 Total Cases $110.6k Est. Life P…" at bounding box center [856, 325] width 1387 height 446
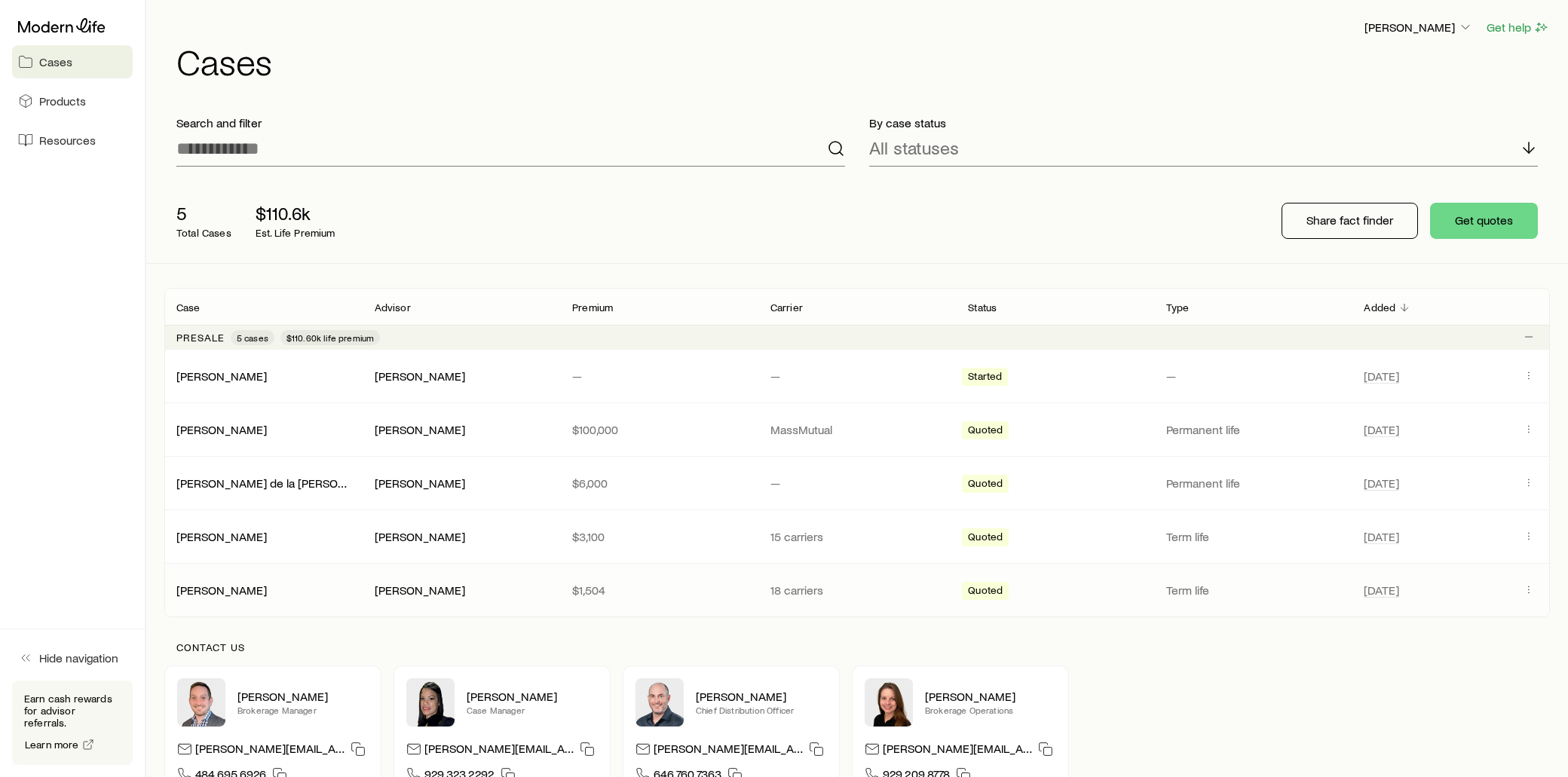
scroll to position [170, 0]
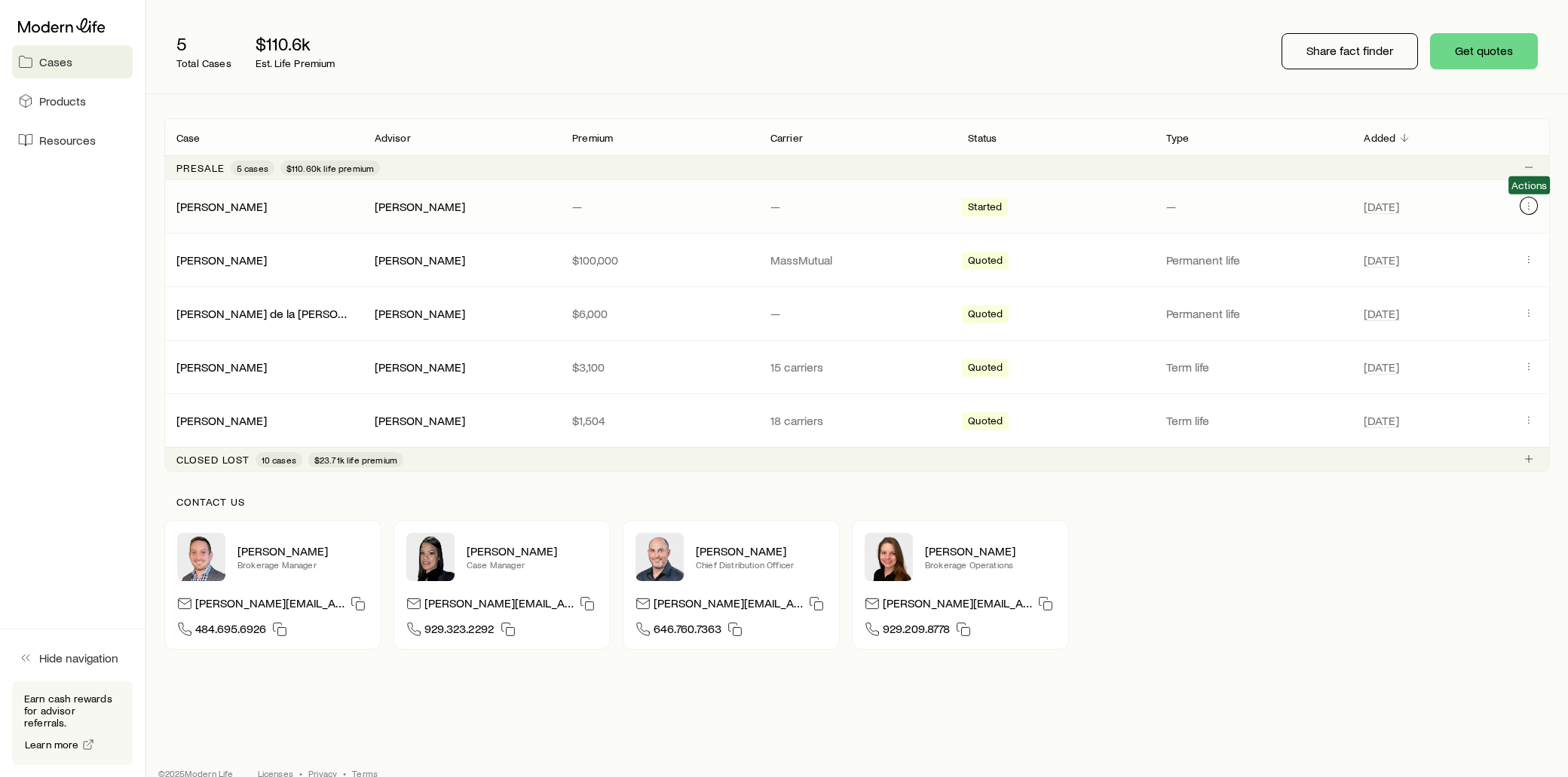
click at [1532, 209] on icon "Client cases" at bounding box center [1528, 205] width 12 height 12
click at [51, 19] on icon at bounding box center [62, 26] width 88 height 15
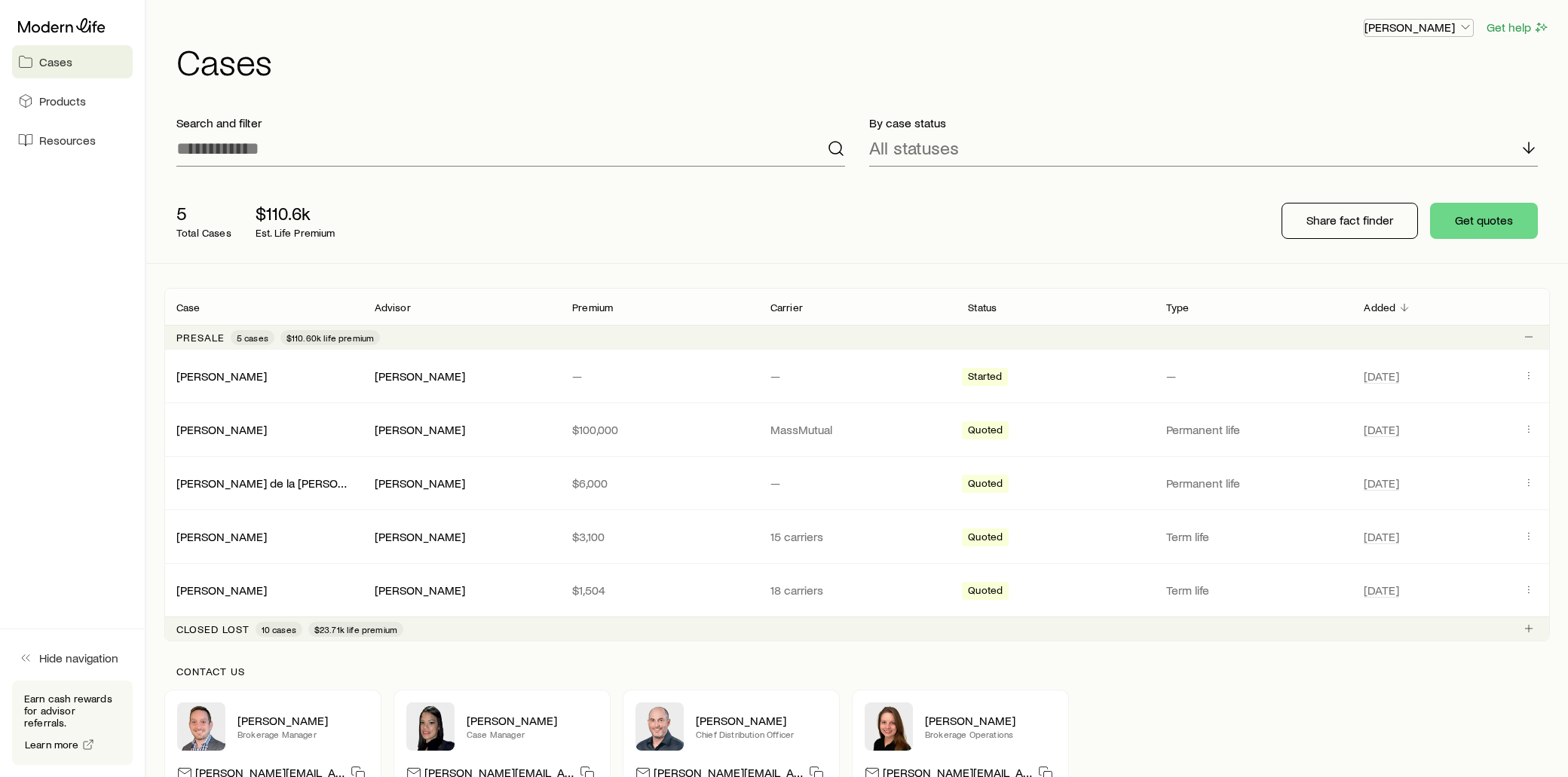
click at [1470, 27] on icon "button" at bounding box center [1465, 27] width 15 height 15
click at [62, 139] on span "Resources" at bounding box center [67, 140] width 56 height 15
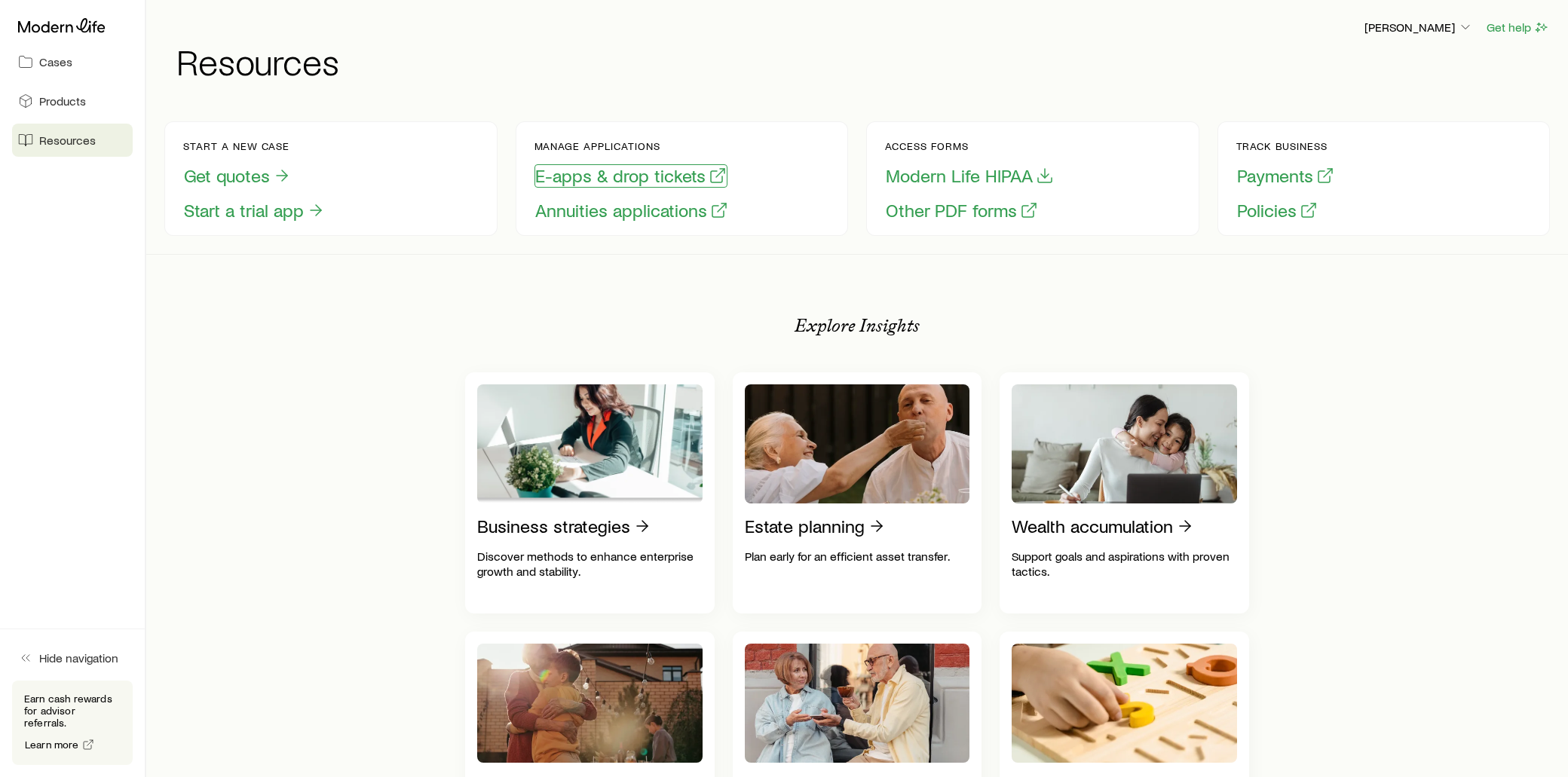
click at [576, 182] on button "E-apps & drop tickets" at bounding box center [631, 176] width 193 height 23
click at [79, 47] on link "Cases" at bounding box center [72, 62] width 121 height 33
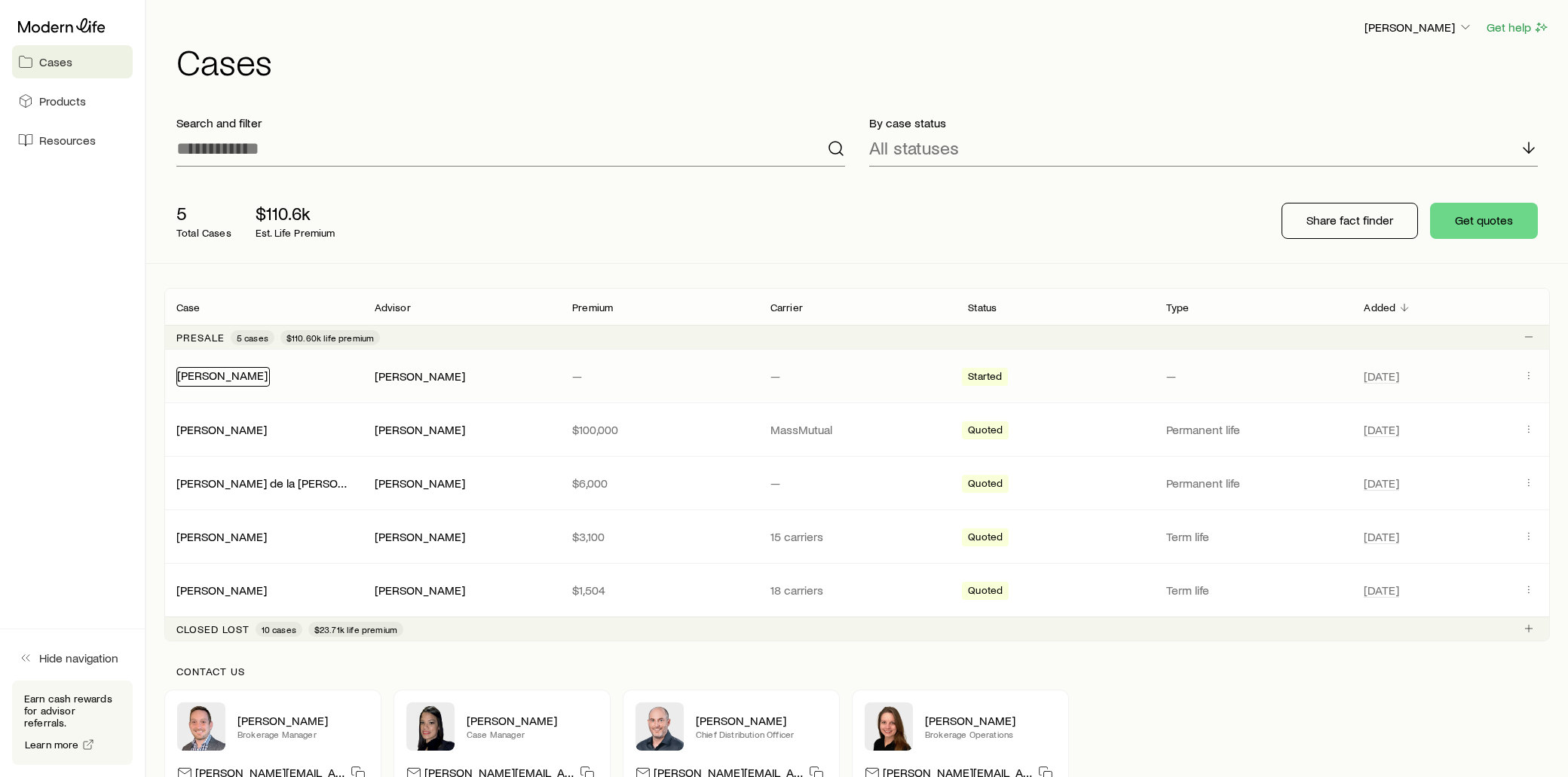
click at [224, 379] on link "[PERSON_NAME]" at bounding box center [223, 375] width 91 height 15
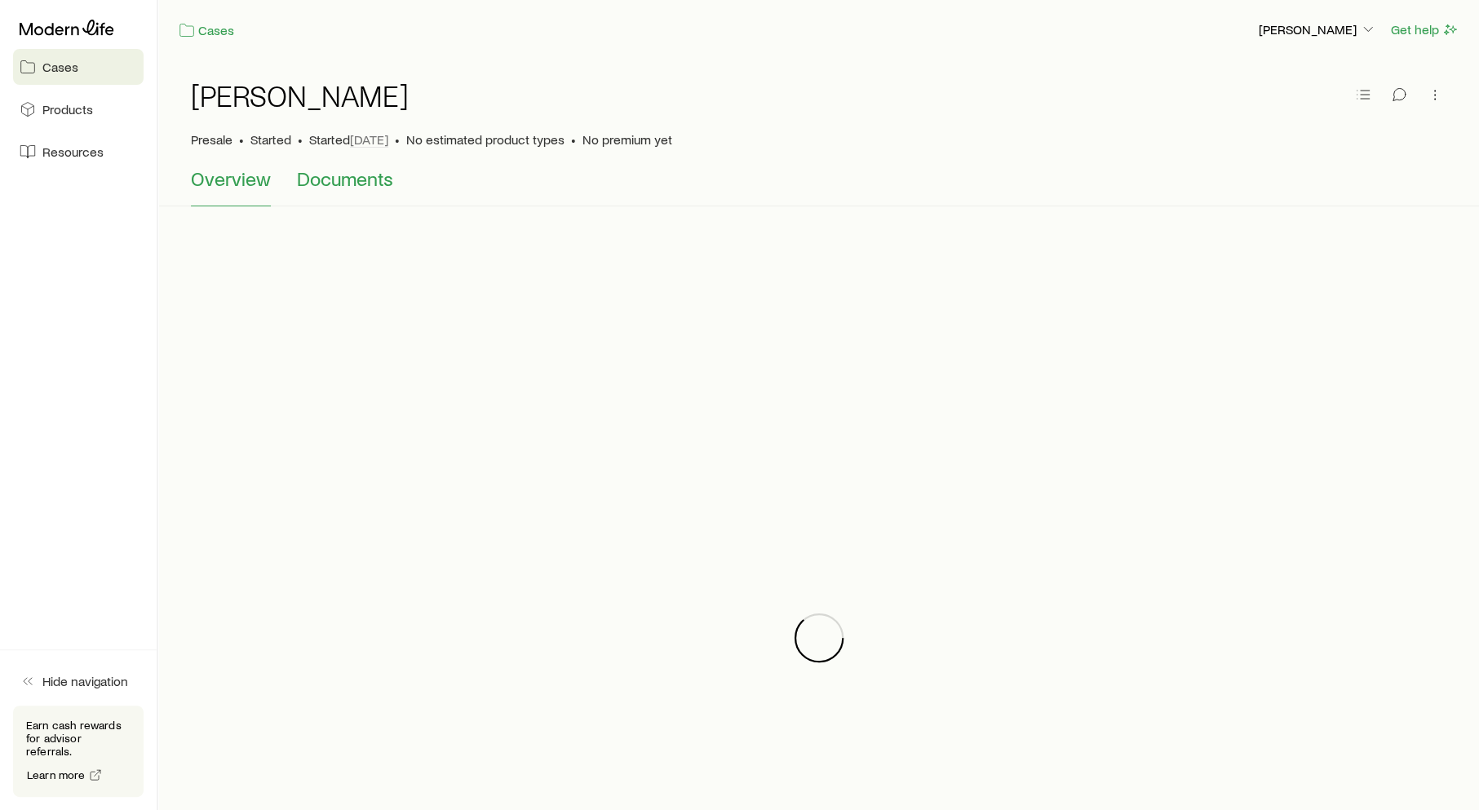
click at [346, 183] on span "Documents" at bounding box center [345, 178] width 96 height 23
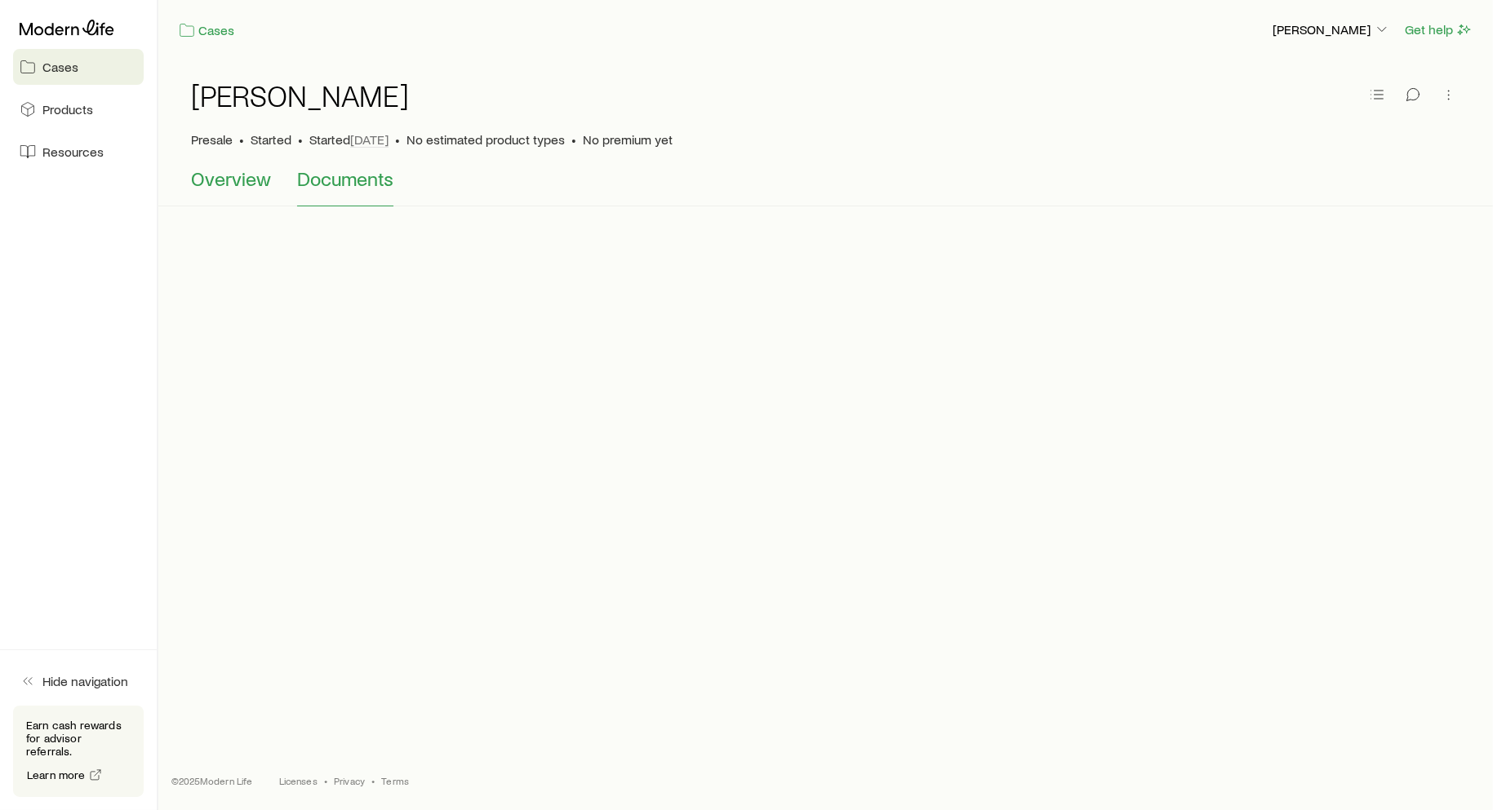
click at [242, 193] on button "Overview" at bounding box center [231, 186] width 80 height 39
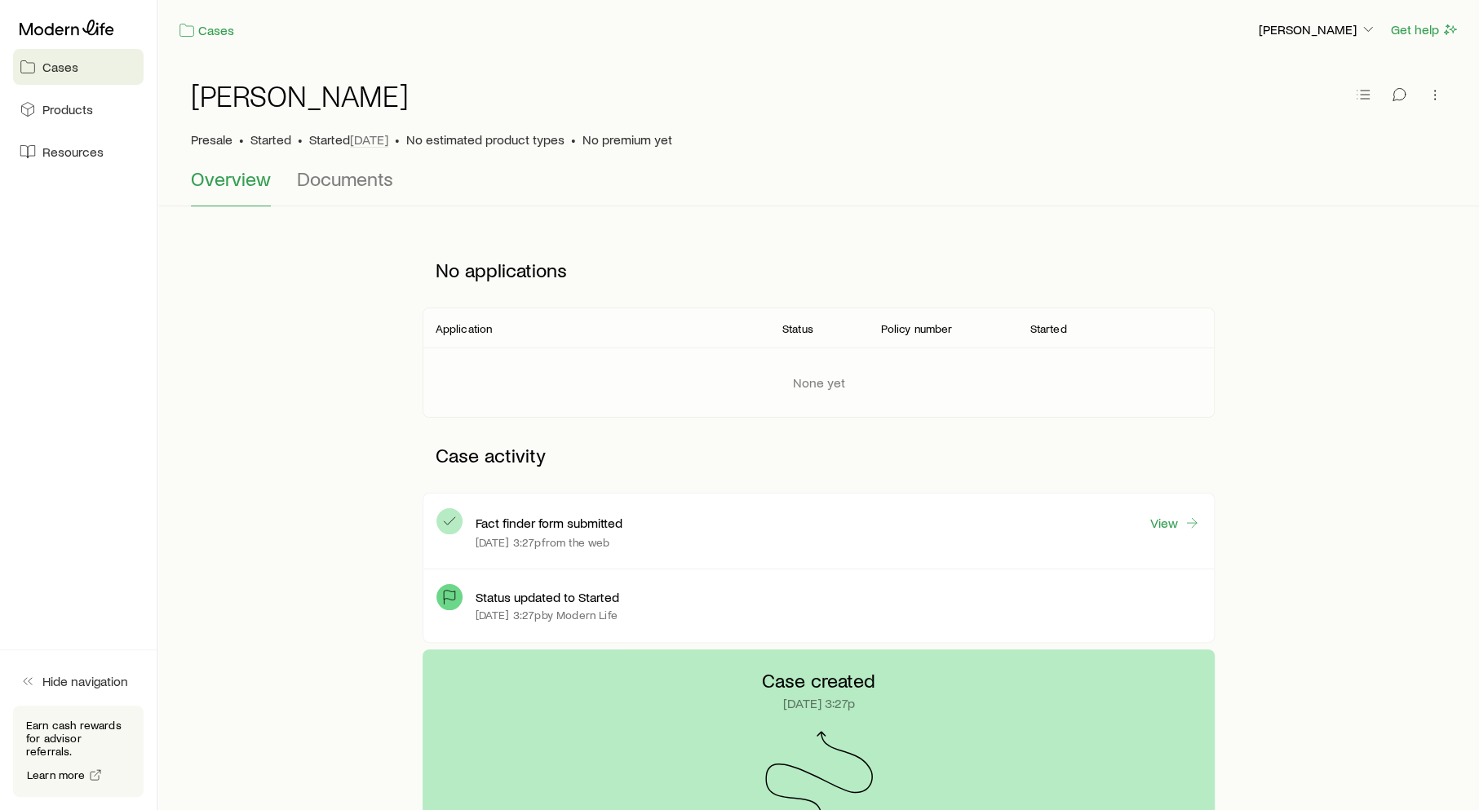
click at [714, 536] on div "Sep 22 at 3:27p from the web" at bounding box center [839, 542] width 726 height 13
click at [1165, 531] on div "Fact finder form submitted View Sep 22 at 3:27p from the web" at bounding box center [839, 531] width 726 height 49
click at [1164, 520] on link "View" at bounding box center [1175, 523] width 52 height 19
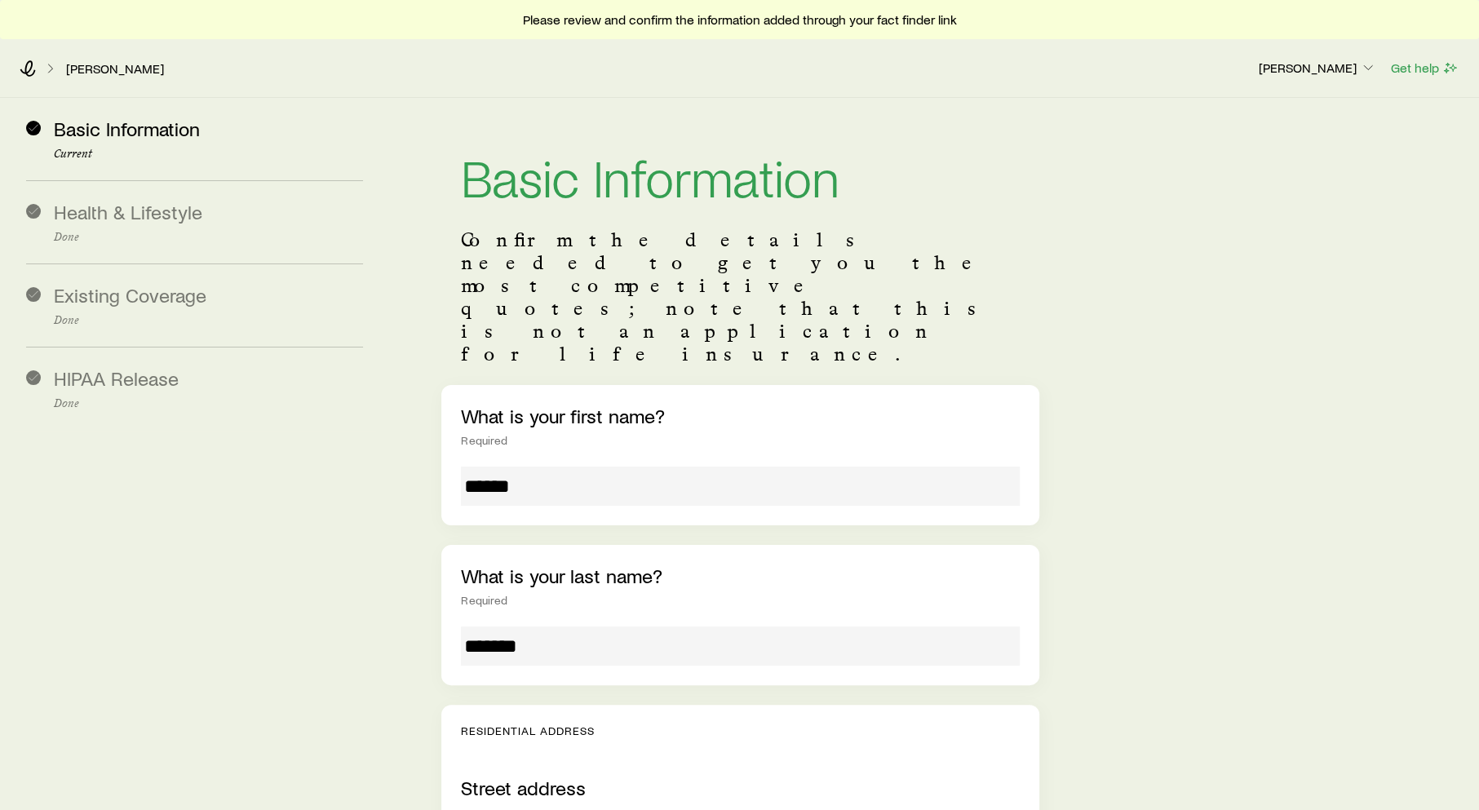
click at [517, 467] on input "******" at bounding box center [740, 486] width 559 height 39
click at [498, 627] on input "*******" at bounding box center [740, 646] width 559 height 39
click at [499, 627] on input "*******" at bounding box center [740, 646] width 559 height 39
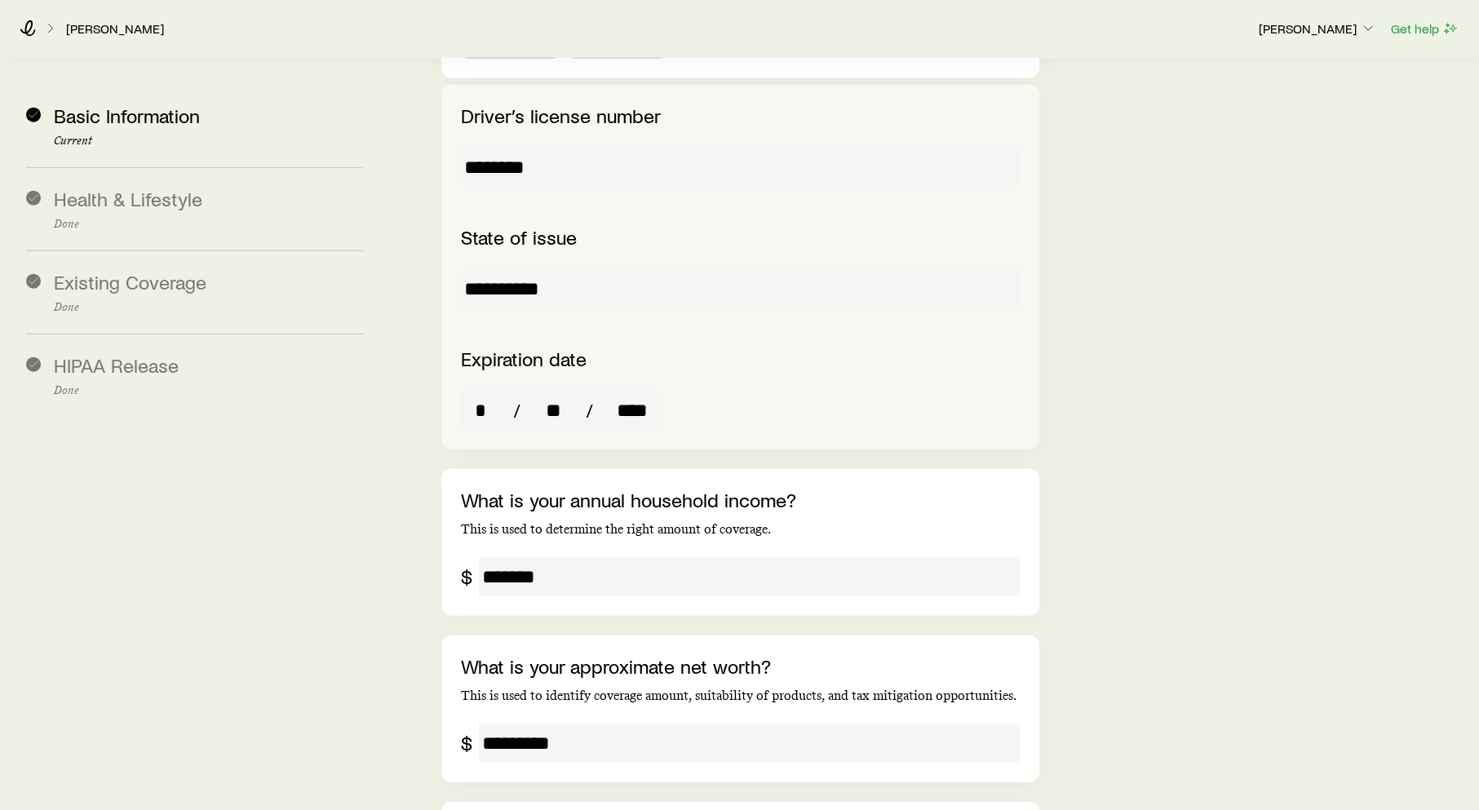
scroll to position [3212, 0]
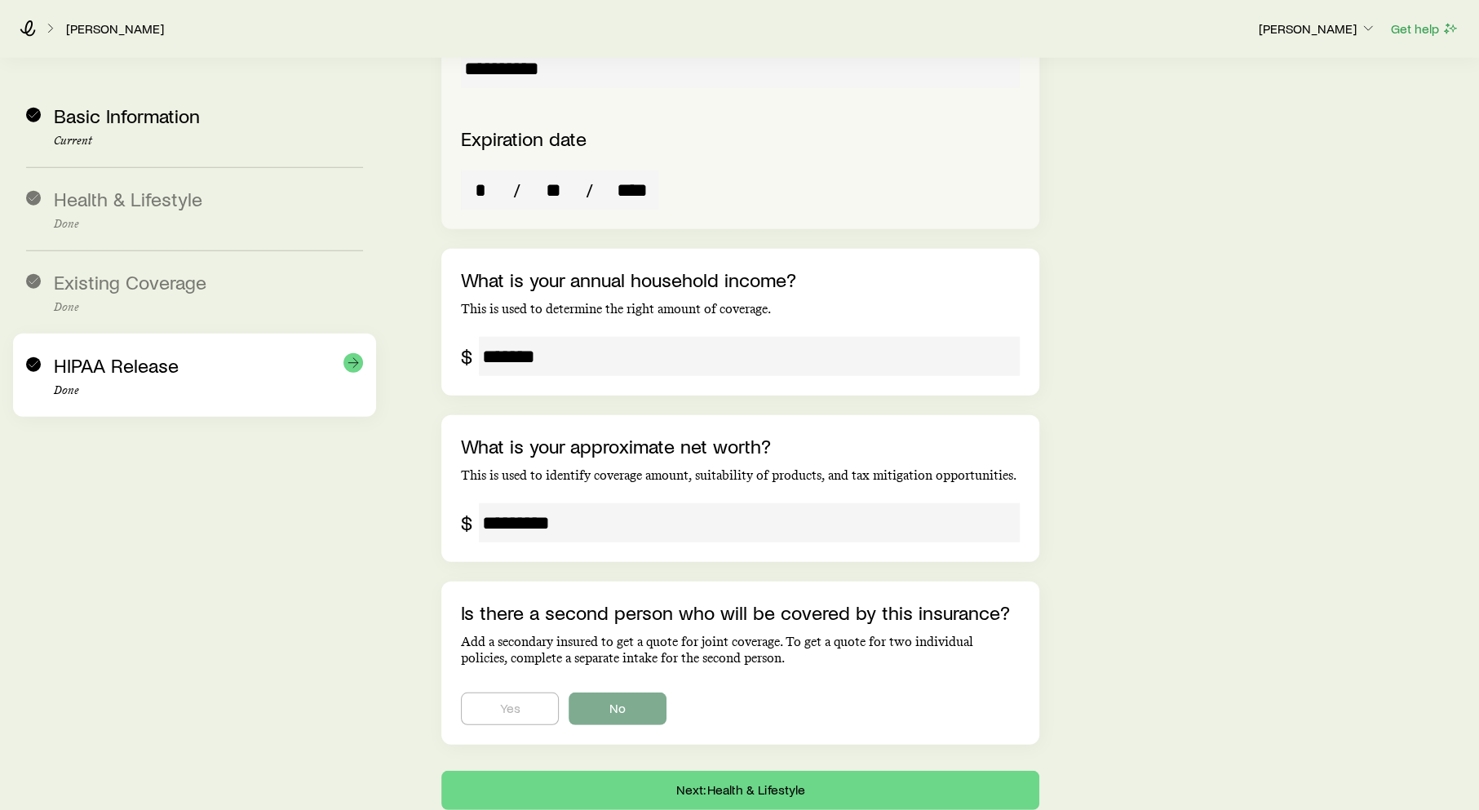
click at [120, 362] on span "HIPAA Release" at bounding box center [116, 365] width 125 height 24
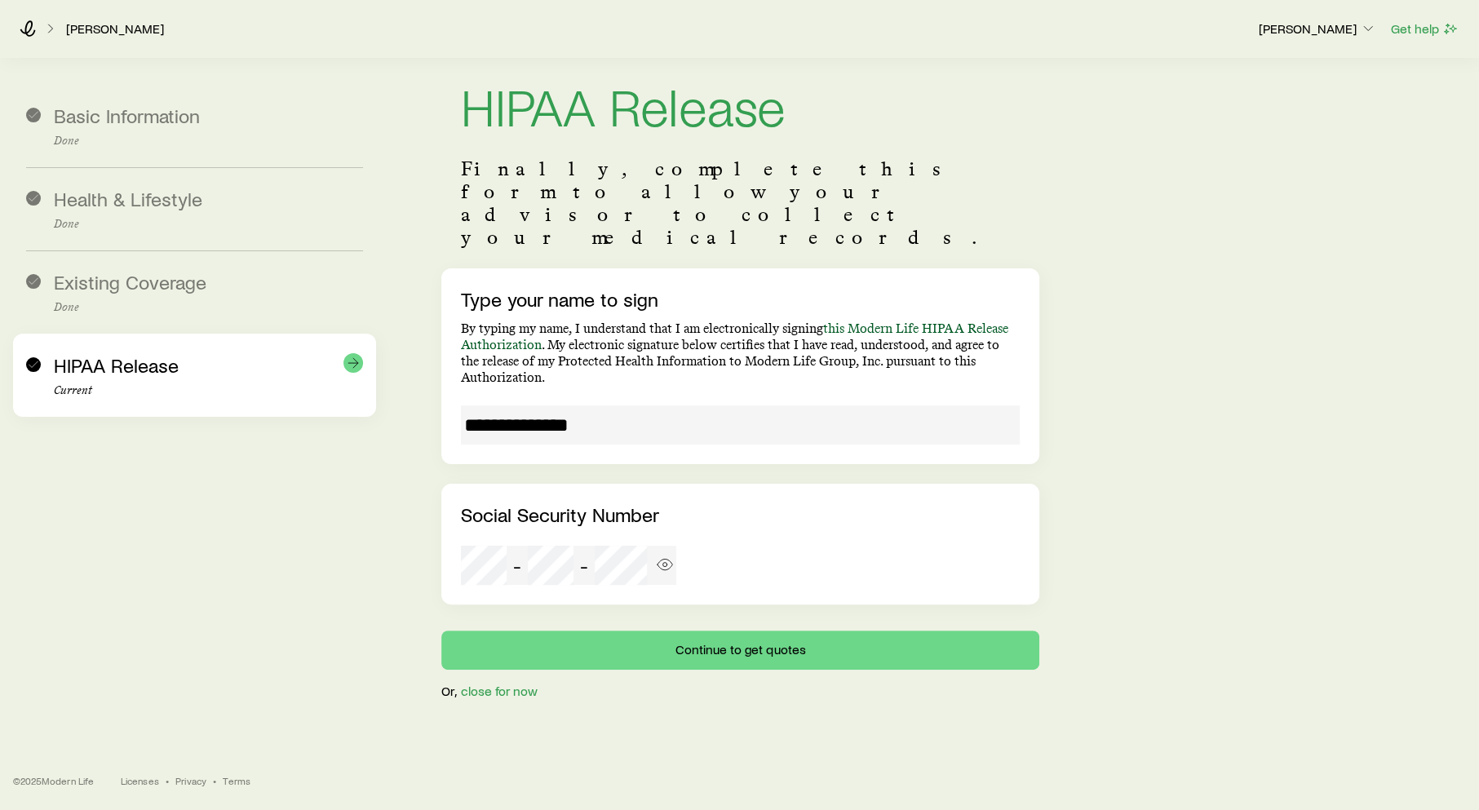
scroll to position [39, 0]
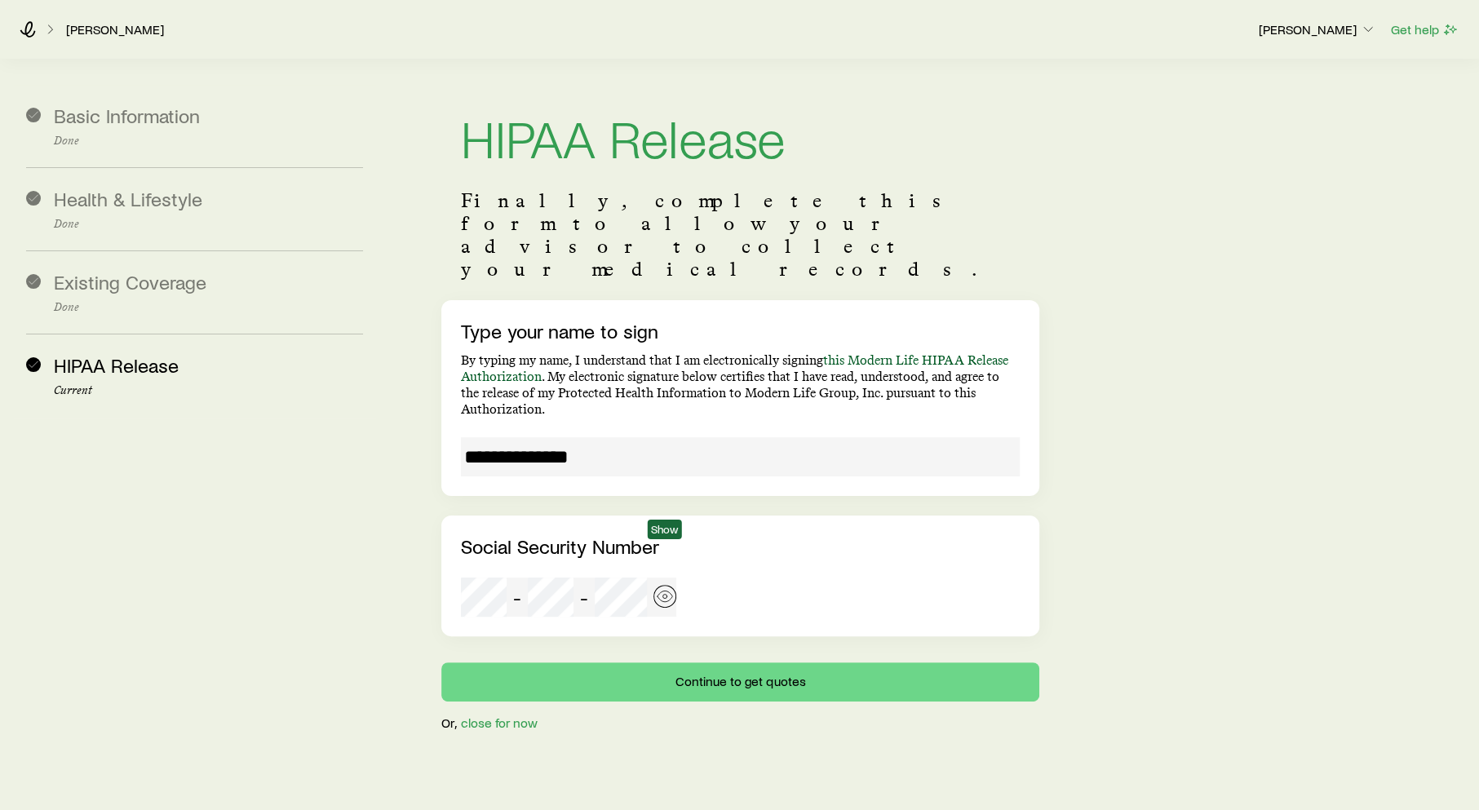
click at [668, 588] on icon "button" at bounding box center [665, 596] width 16 height 16
click at [659, 588] on icon "button" at bounding box center [665, 596] width 16 height 16
click at [667, 588] on icon "button" at bounding box center [665, 596] width 16 height 16
click at [662, 588] on icon "button" at bounding box center [665, 596] width 16 height 16
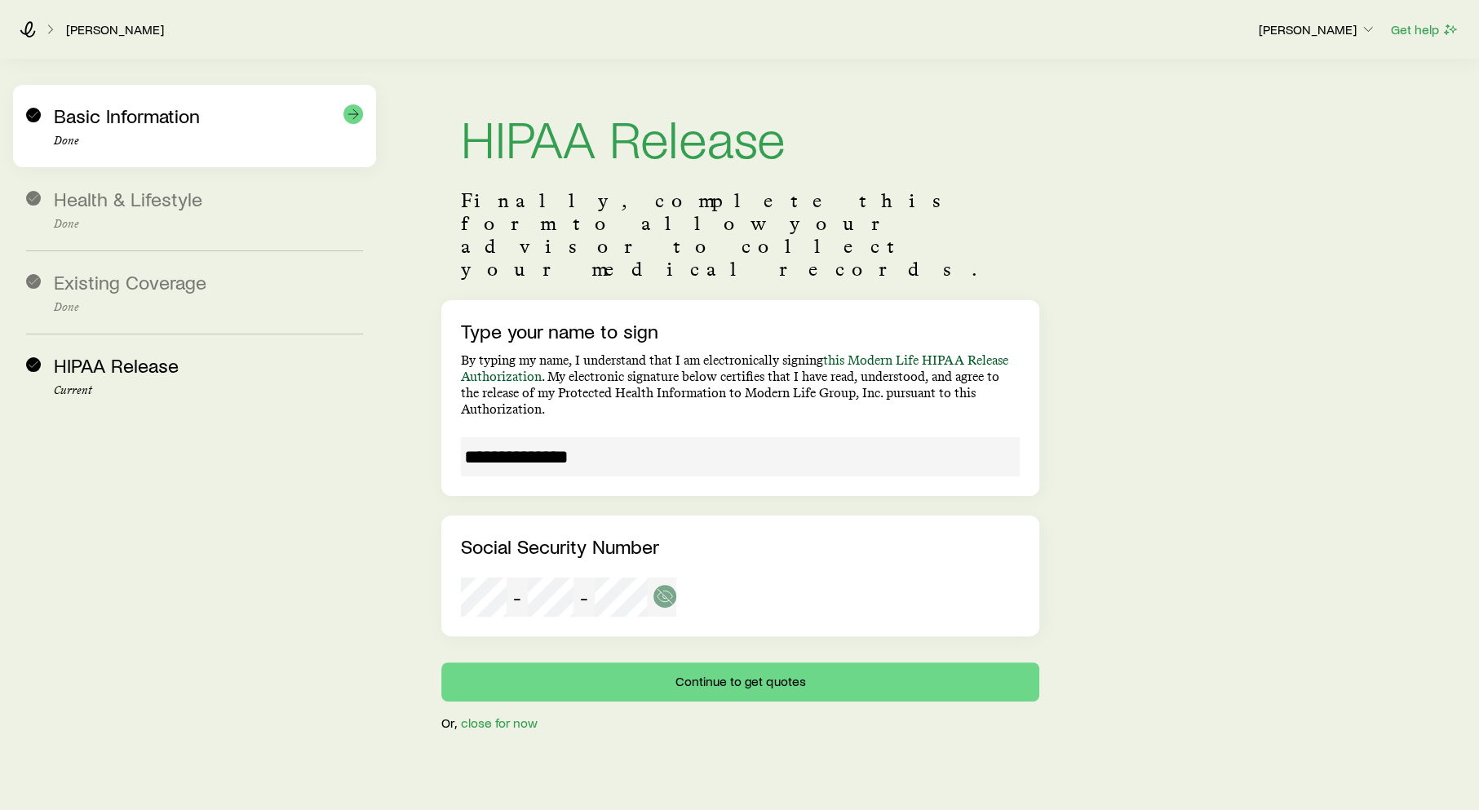
click at [126, 134] on div "Basic Information Done" at bounding box center [208, 125] width 309 height 43
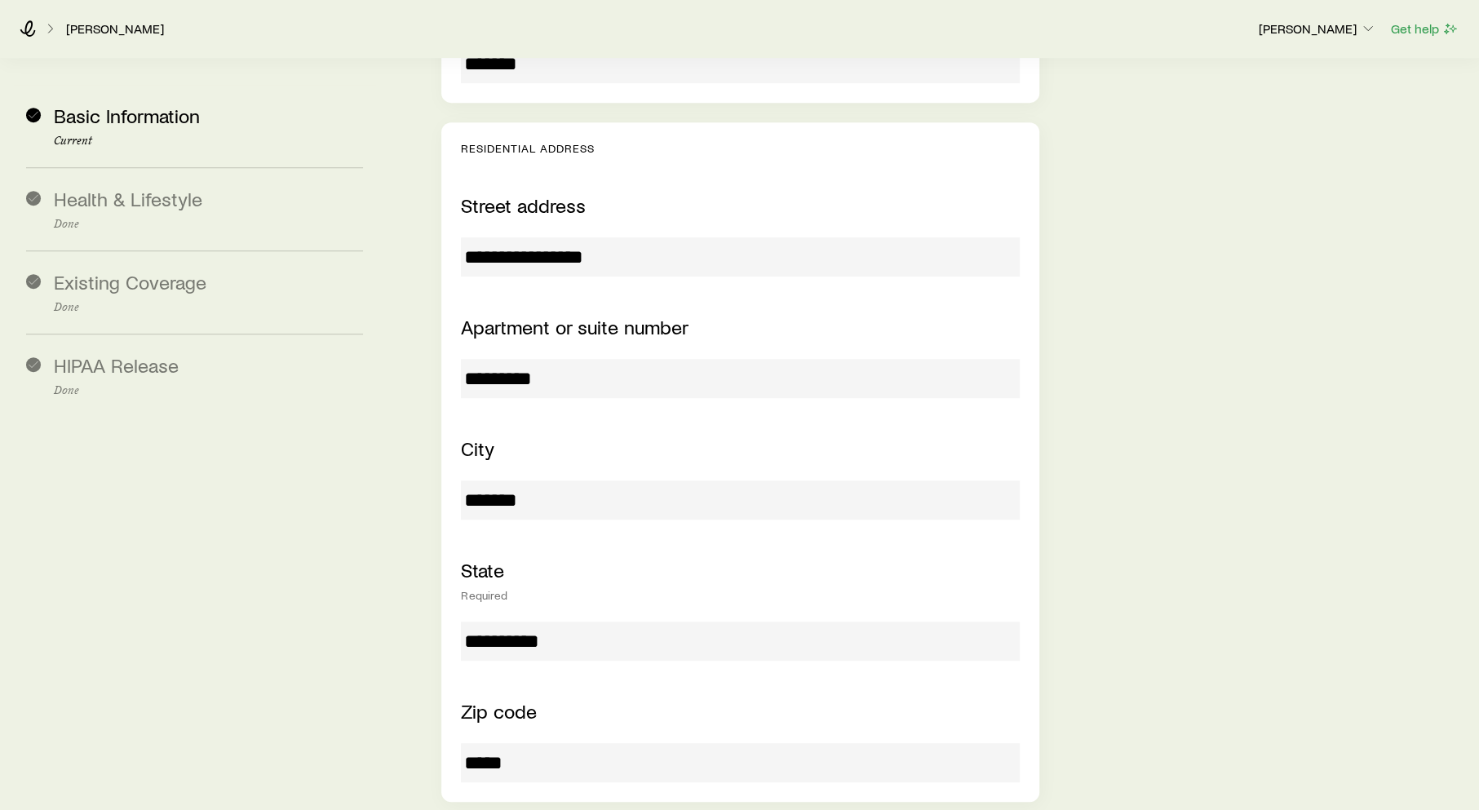
scroll to position [311, 0]
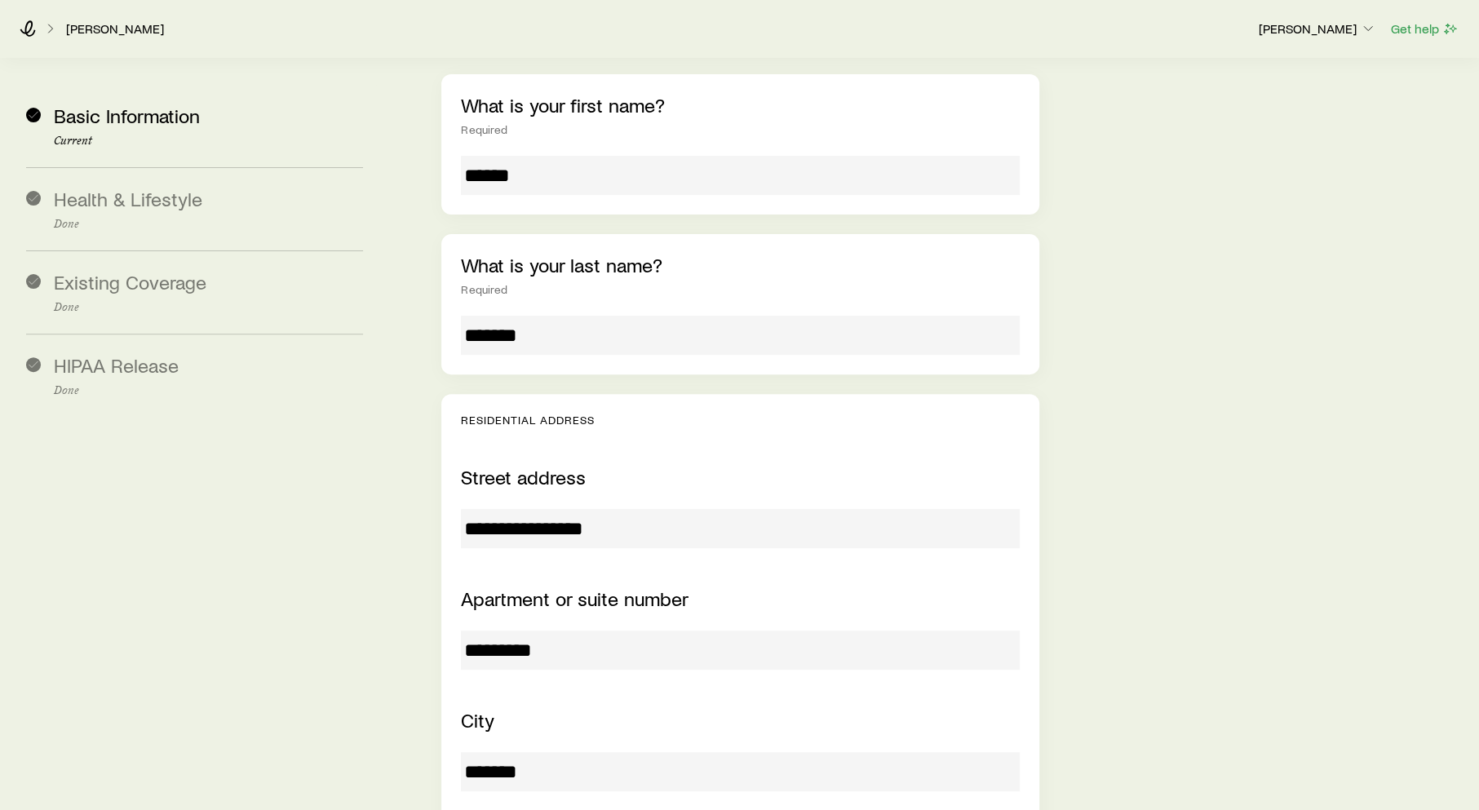
click at [560, 509] on input "**********" at bounding box center [740, 528] width 559 height 39
click at [561, 509] on input "**********" at bounding box center [740, 528] width 559 height 39
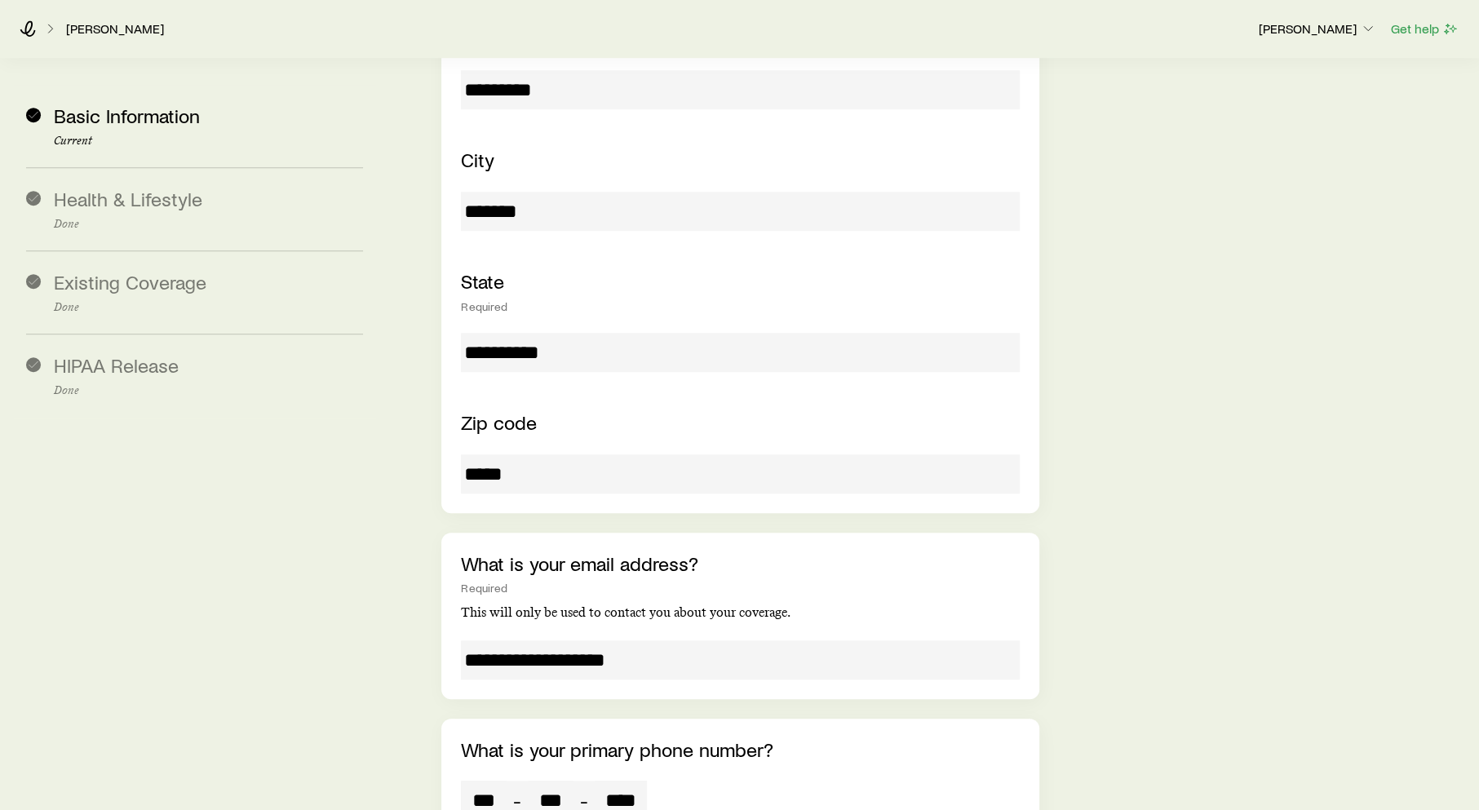
scroll to position [1127, 0]
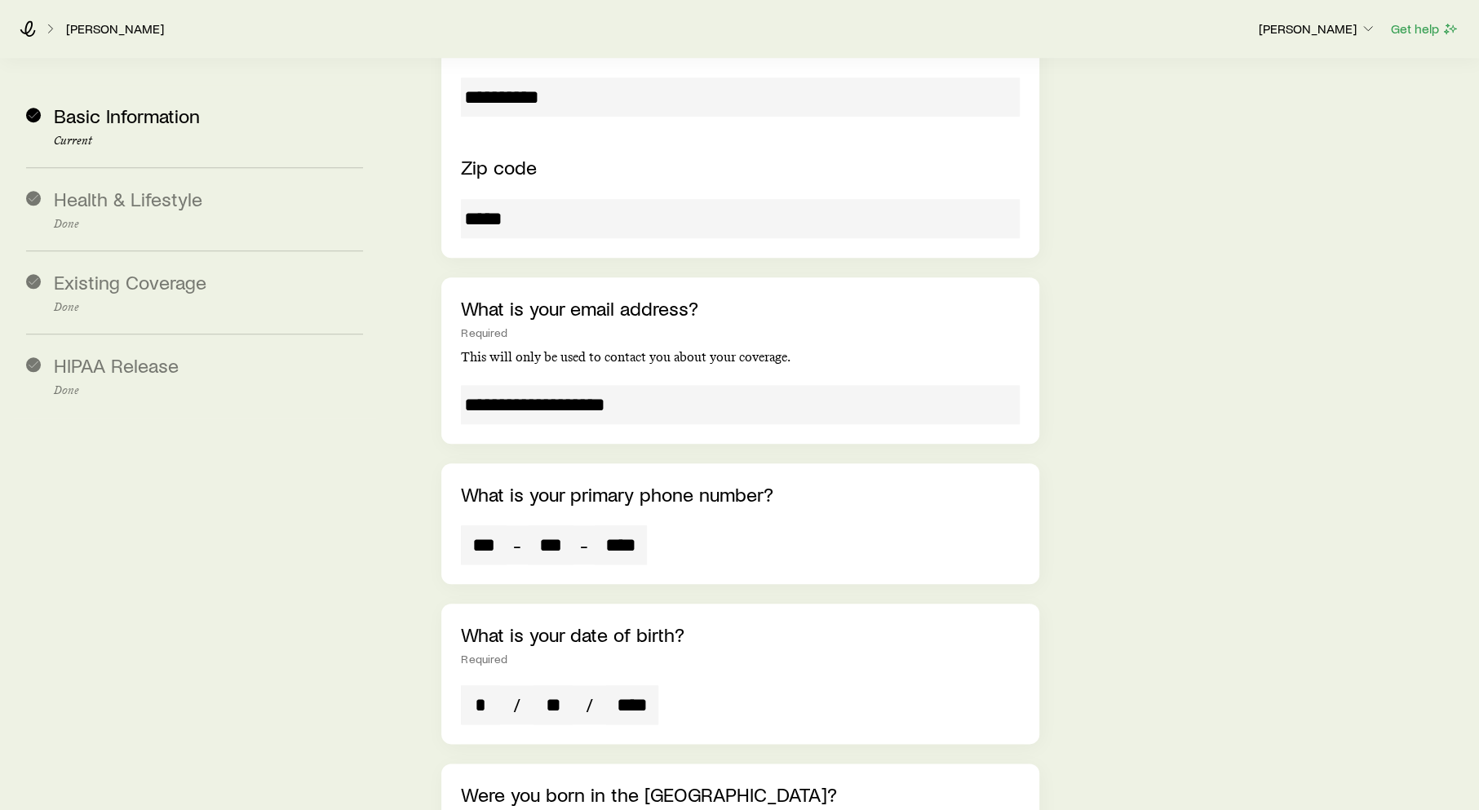
click at [556, 526] on input "***" at bounding box center [551, 545] width 46 height 39
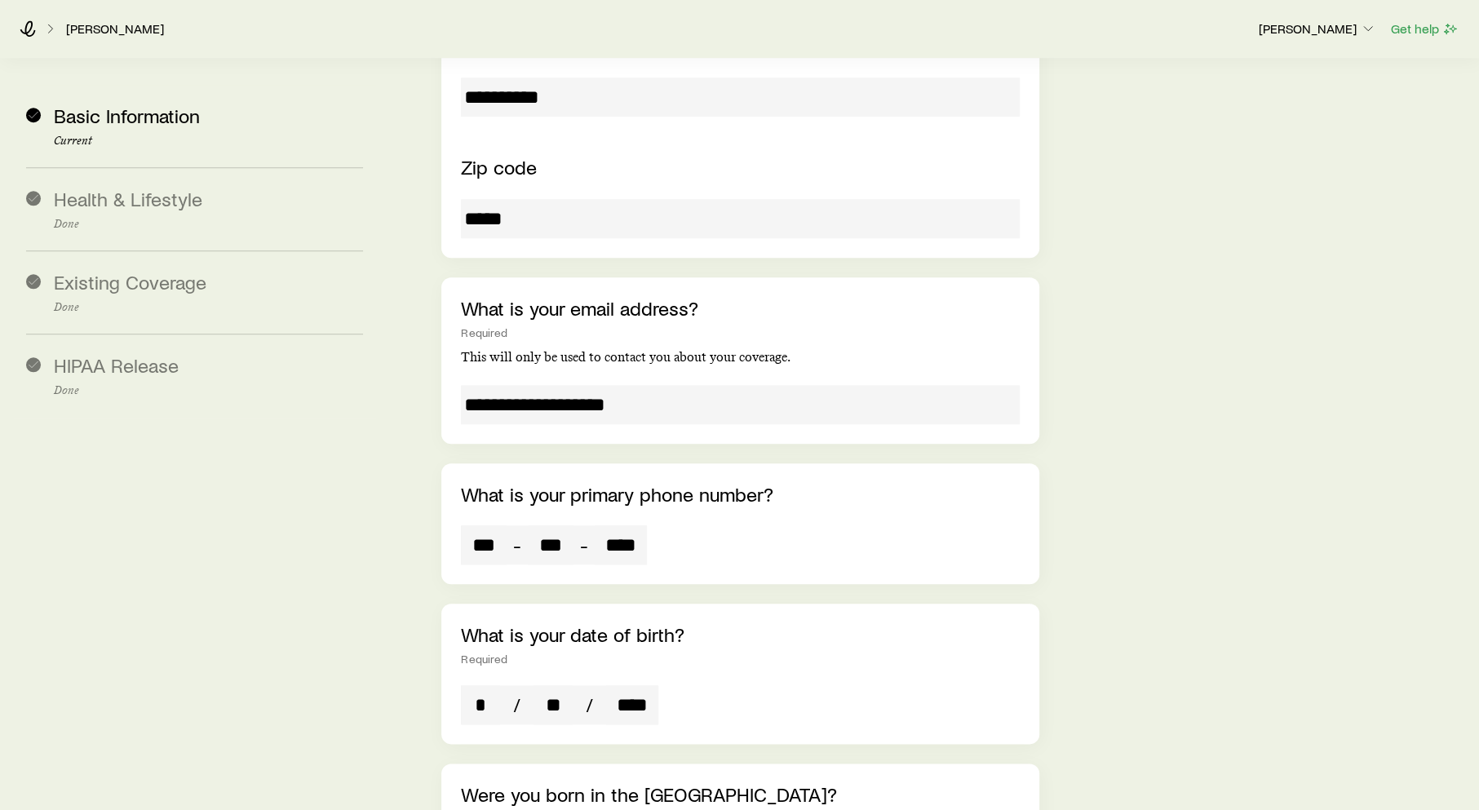
drag, startPoint x: 555, startPoint y: 456, endPoint x: 485, endPoint y: 460, distance: 70.3
click at [554, 526] on input "***" at bounding box center [551, 545] width 46 height 39
click at [509, 385] on input "**********" at bounding box center [740, 404] width 559 height 39
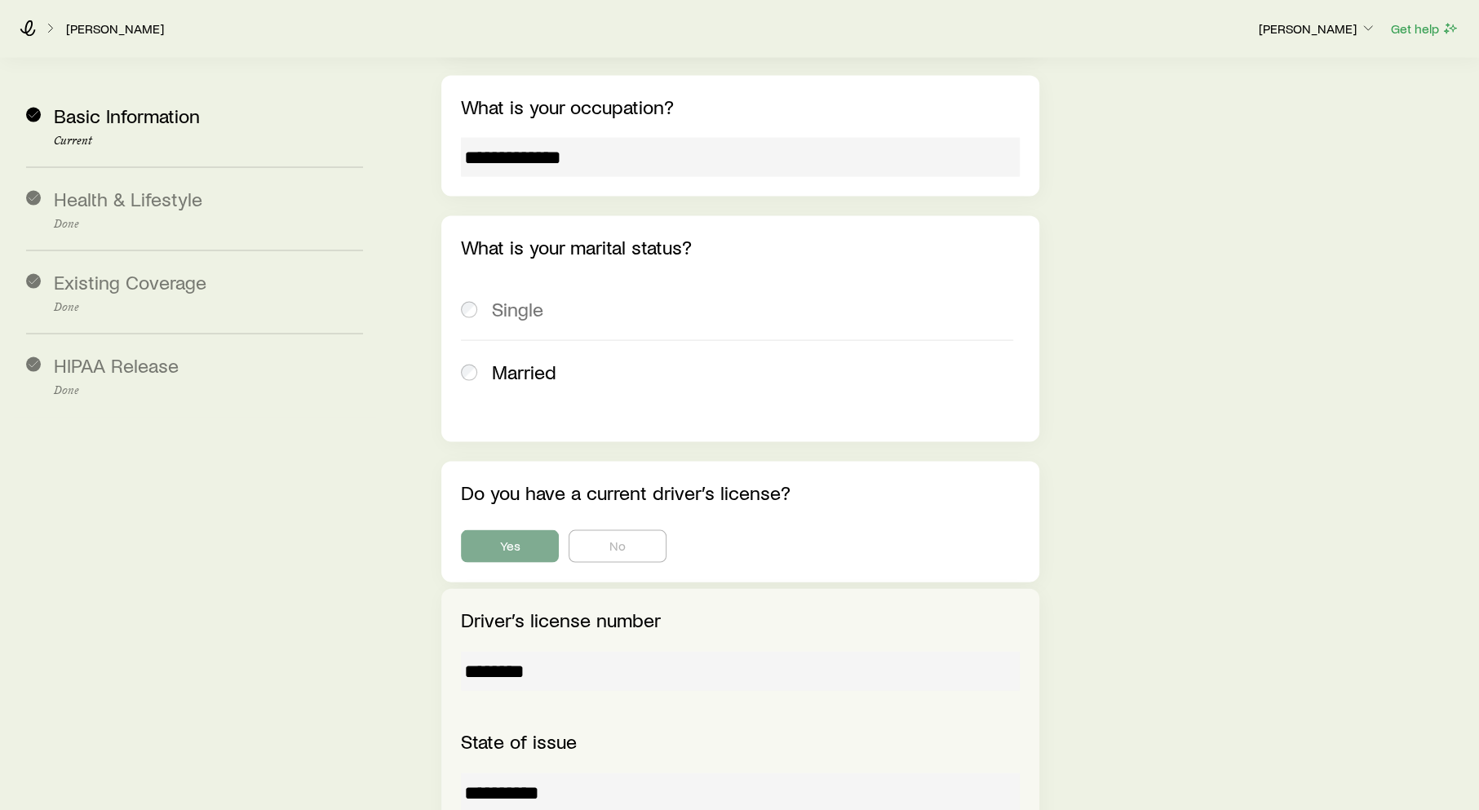
scroll to position [2759, 0]
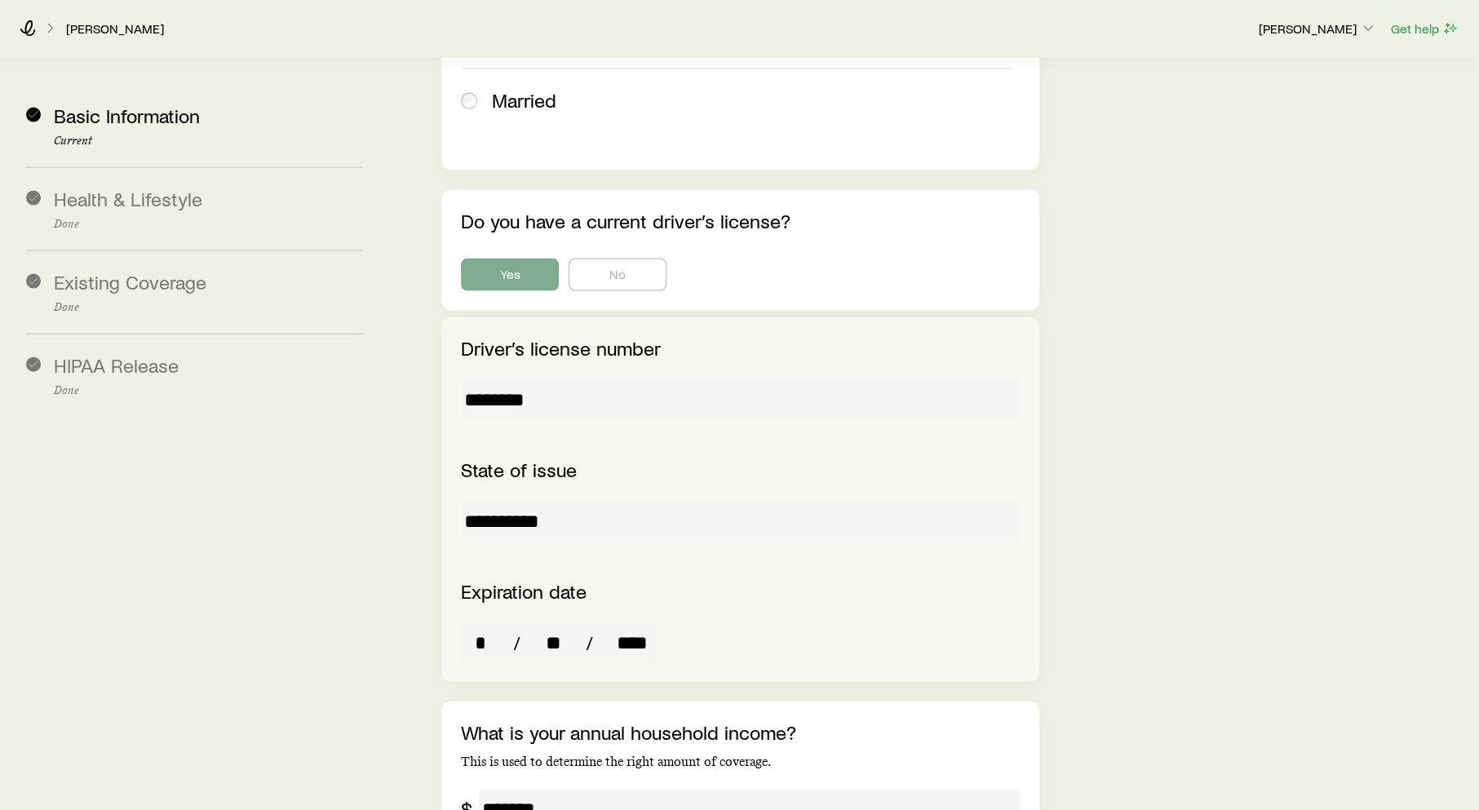
click at [519, 380] on input "********" at bounding box center [740, 399] width 559 height 39
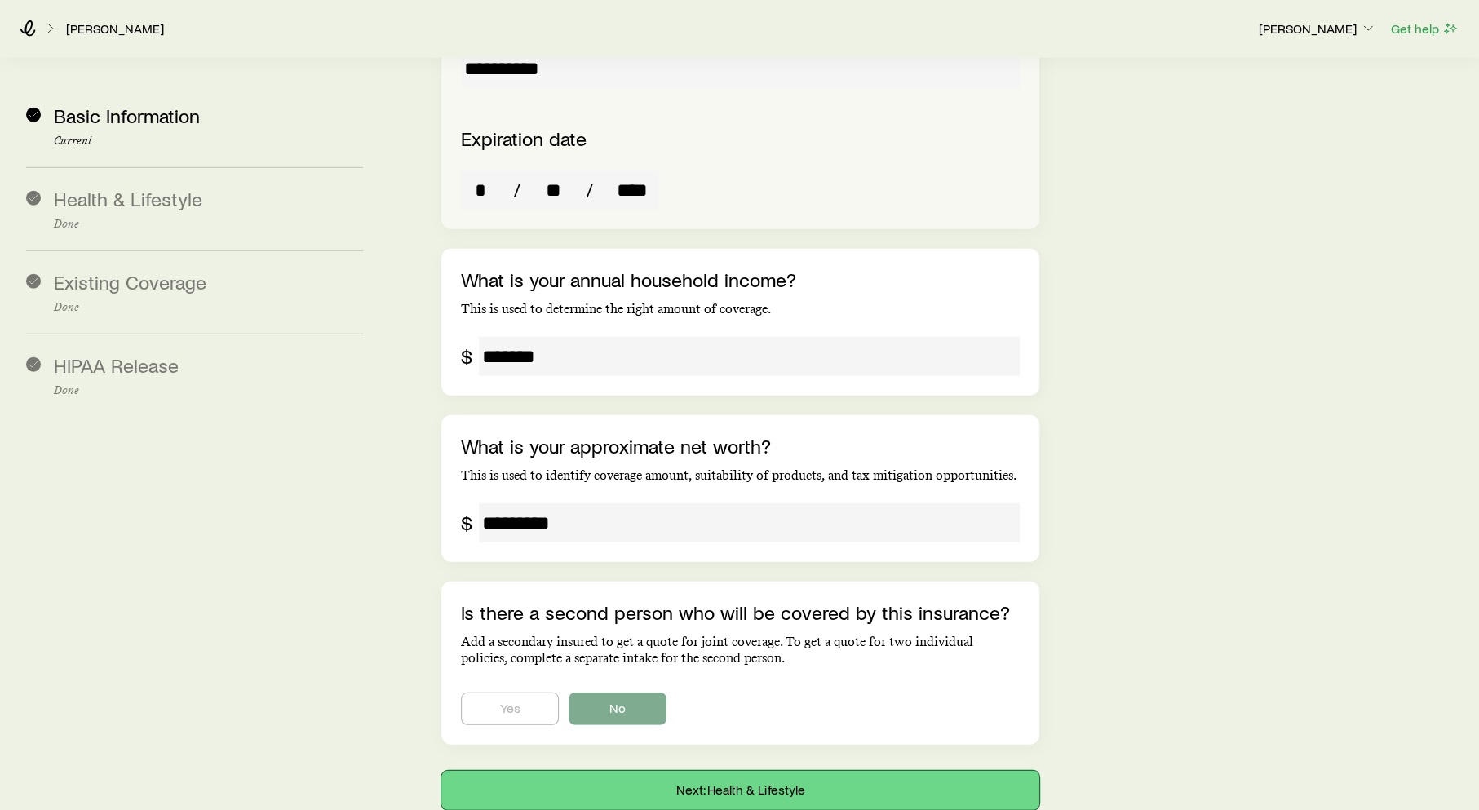
drag, startPoint x: 775, startPoint y: 688, endPoint x: 264, endPoint y: 563, distance: 526.7
click at [774, 771] on button "Next: Health & Lifestyle" at bounding box center [740, 790] width 598 height 39
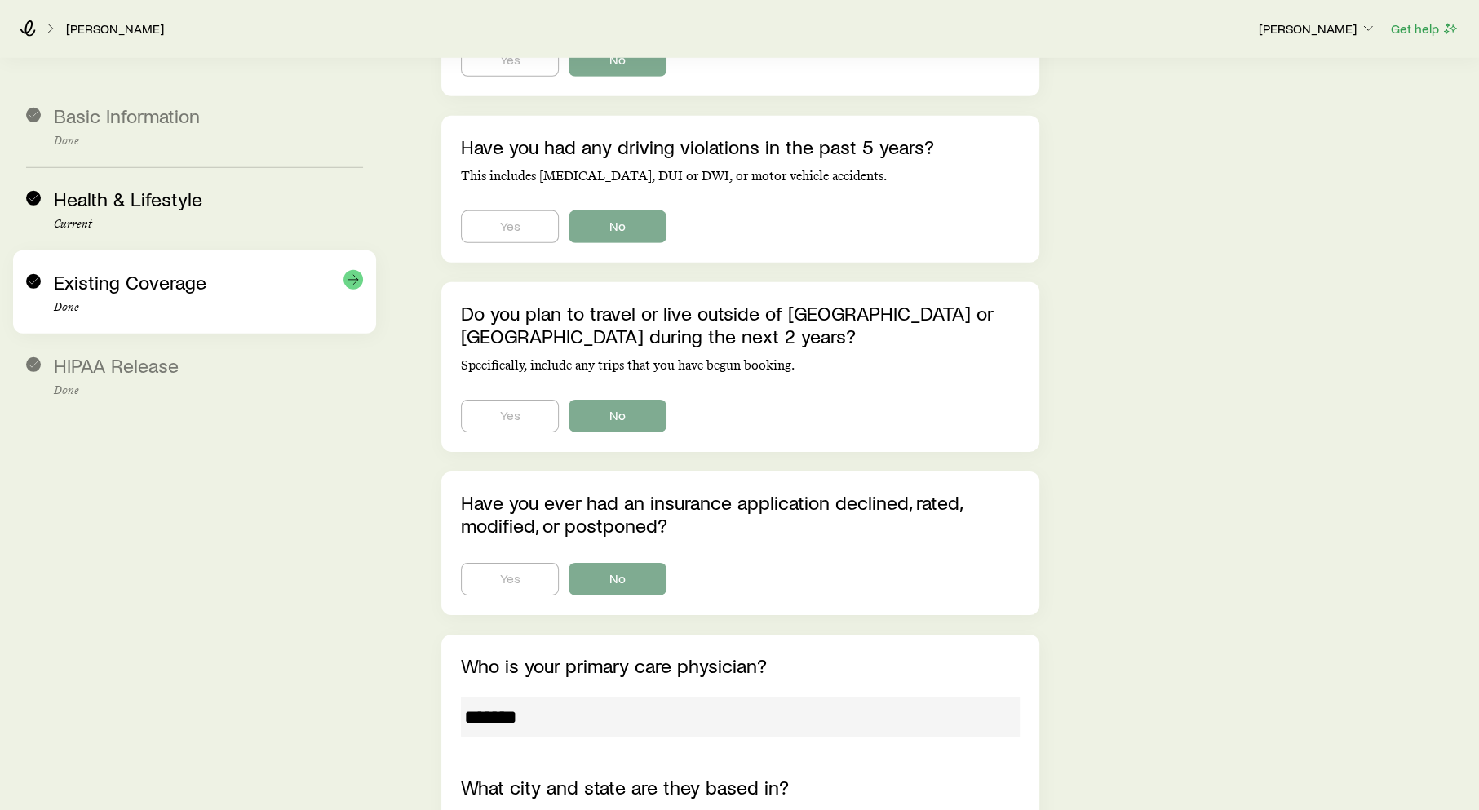
scroll to position [3826, 0]
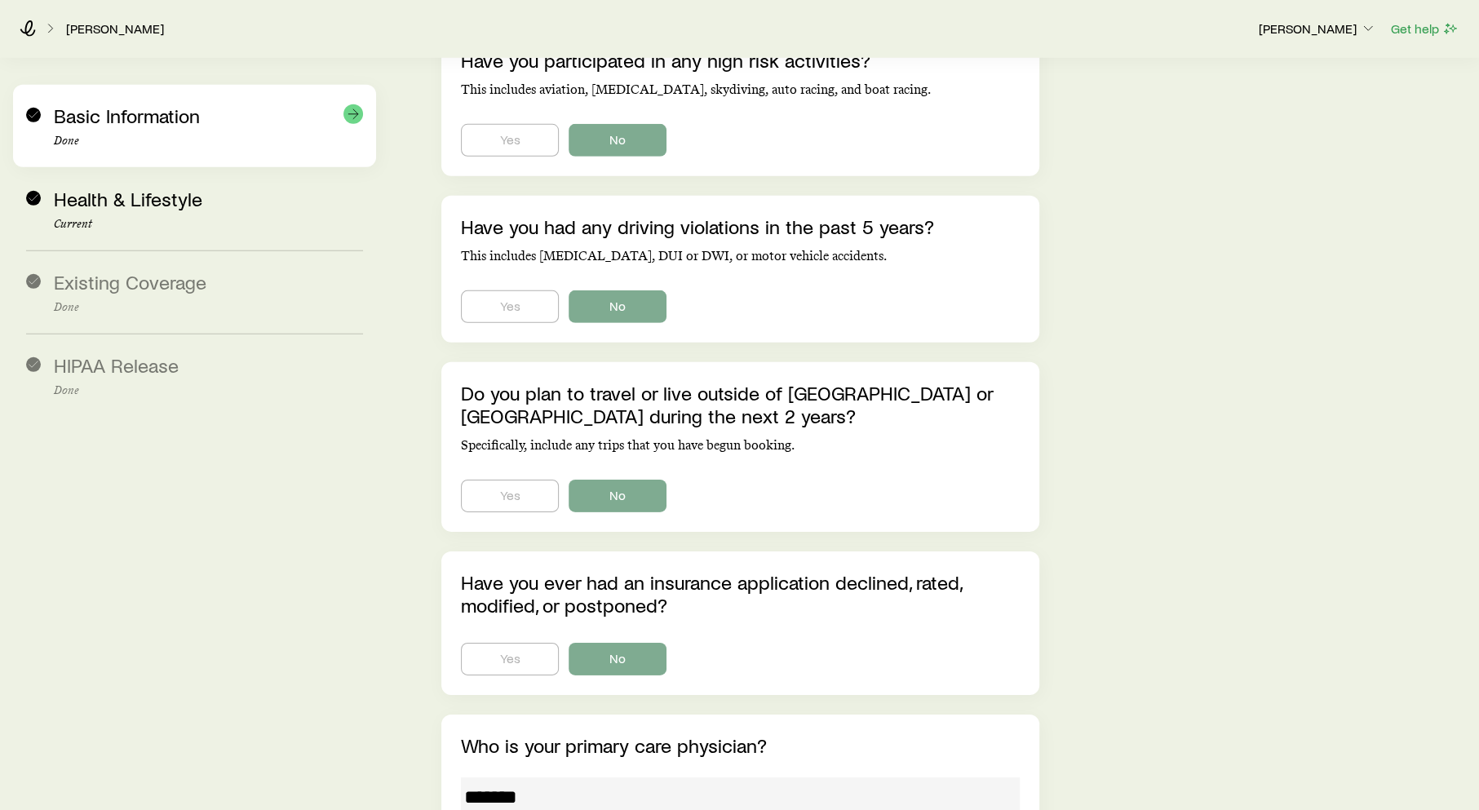
click at [143, 132] on div "Basic Information Done" at bounding box center [208, 125] width 309 height 43
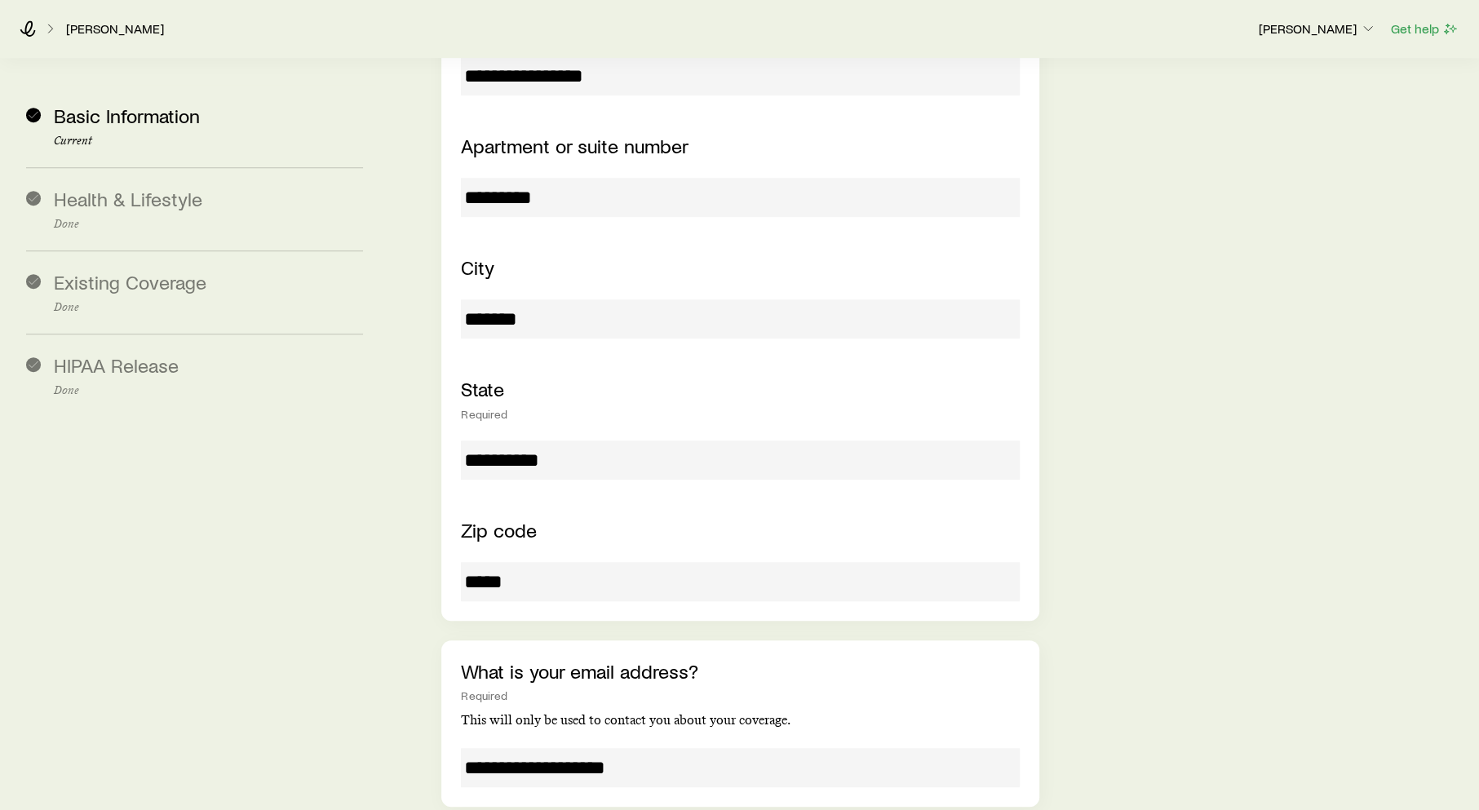
scroll to position [492, 0]
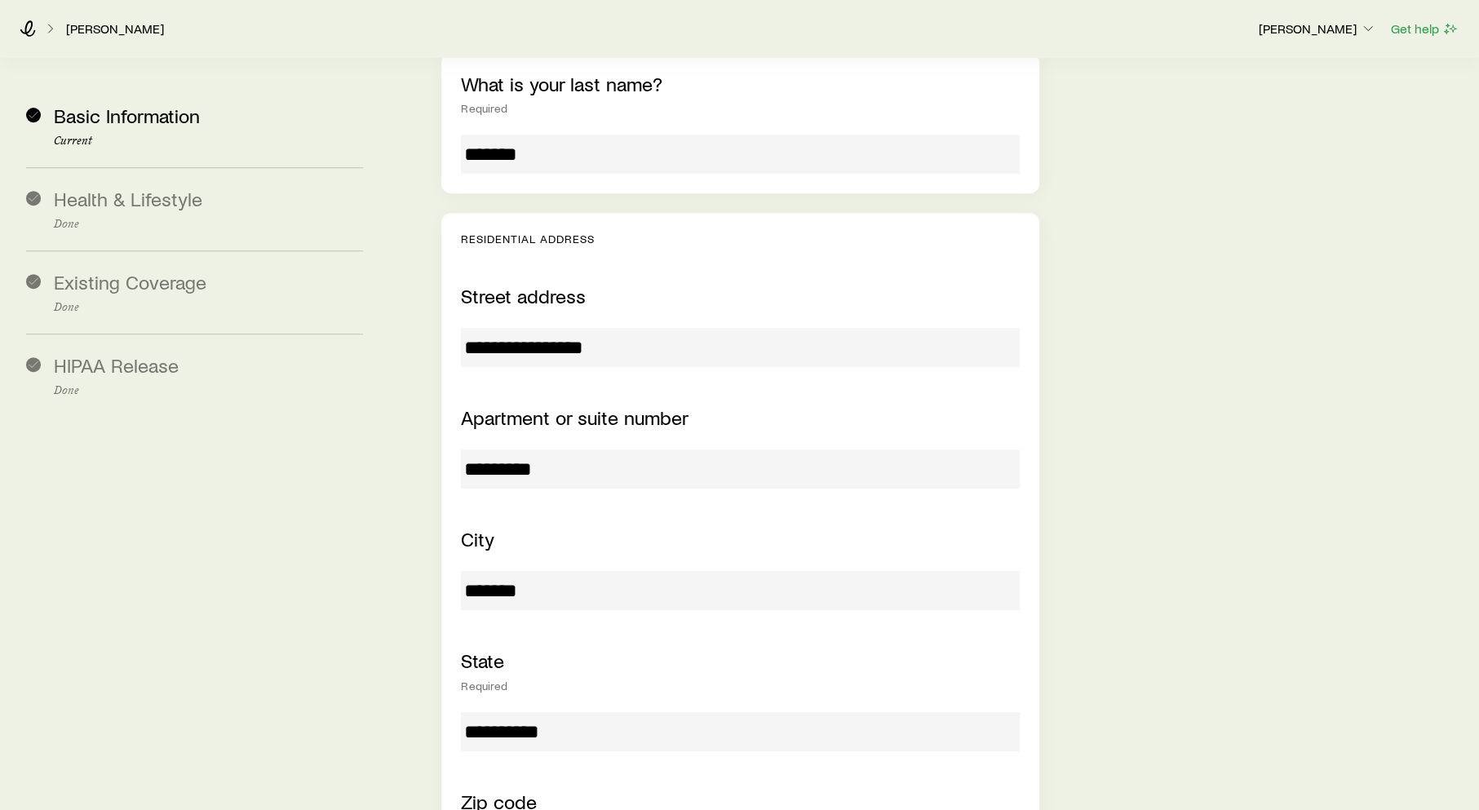
click at [542, 328] on input "**********" at bounding box center [740, 347] width 559 height 39
